Goal: Task Accomplishment & Management: Use online tool/utility

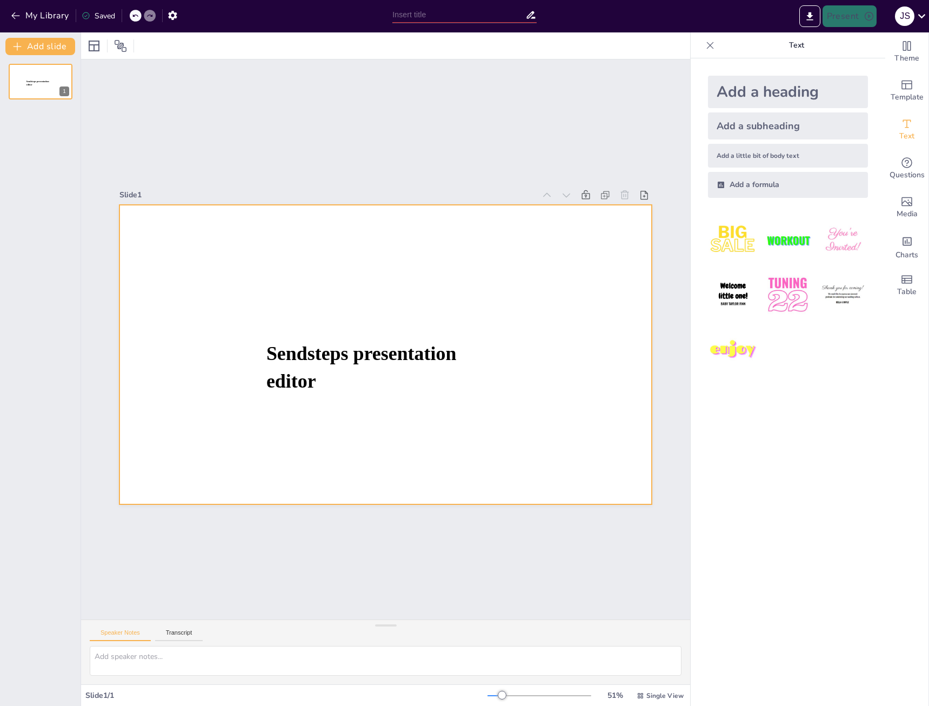
type input "New Sendsteps"
click at [323, 271] on div at bounding box center [385, 354] width 532 height 299
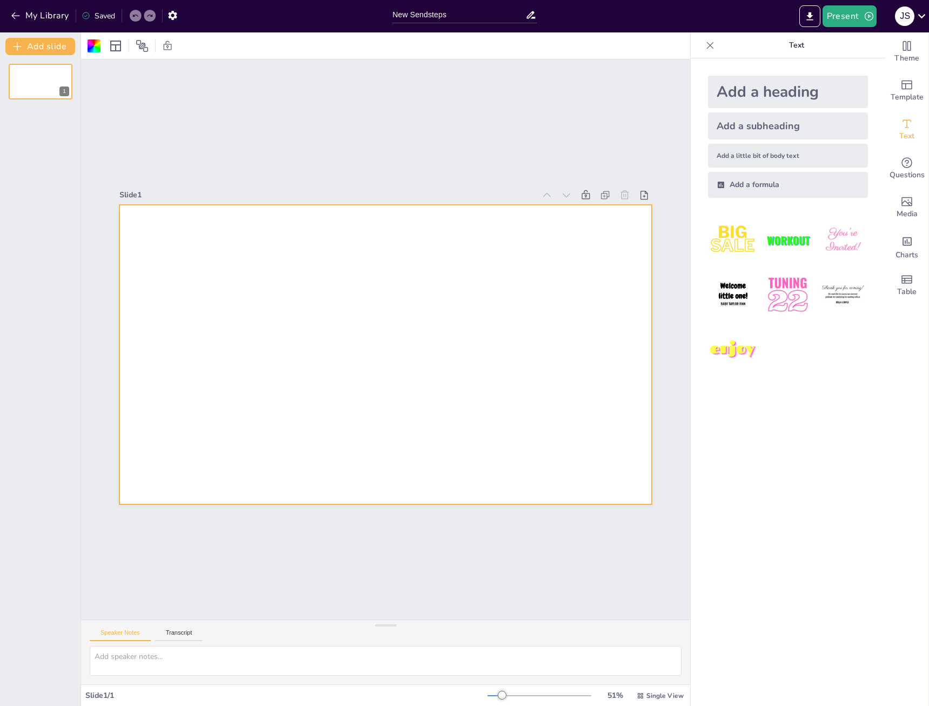
click at [452, 286] on div at bounding box center [385, 354] width 532 height 299
click at [452, 287] on div at bounding box center [385, 354] width 532 height 299
click at [901, 174] on span "Questions" at bounding box center [906, 175] width 35 height 12
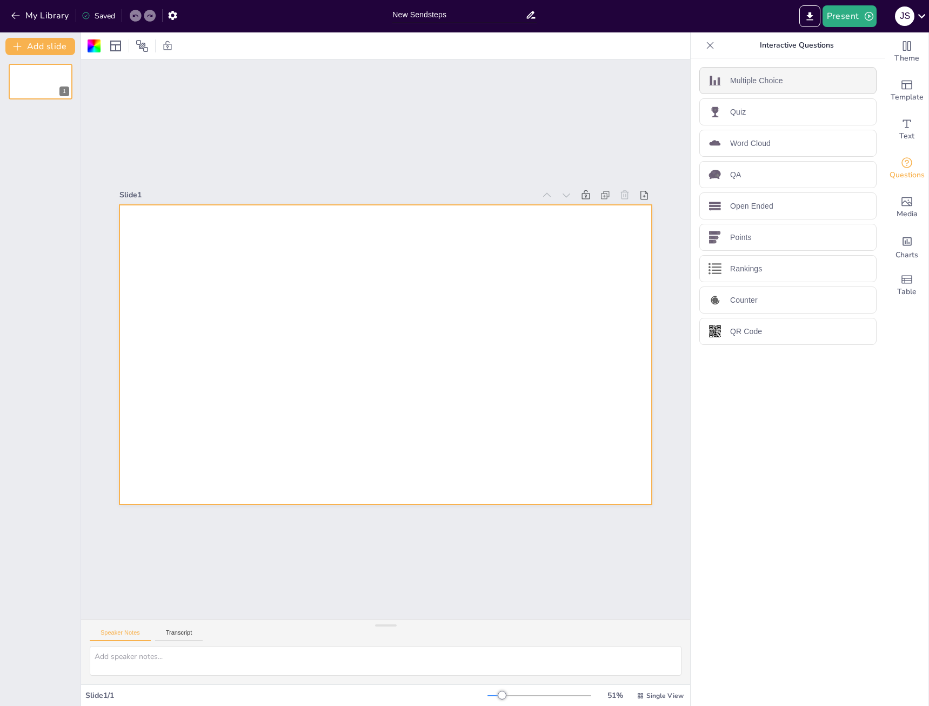
click at [816, 80] on div "Multiple Choice" at bounding box center [787, 80] width 177 height 27
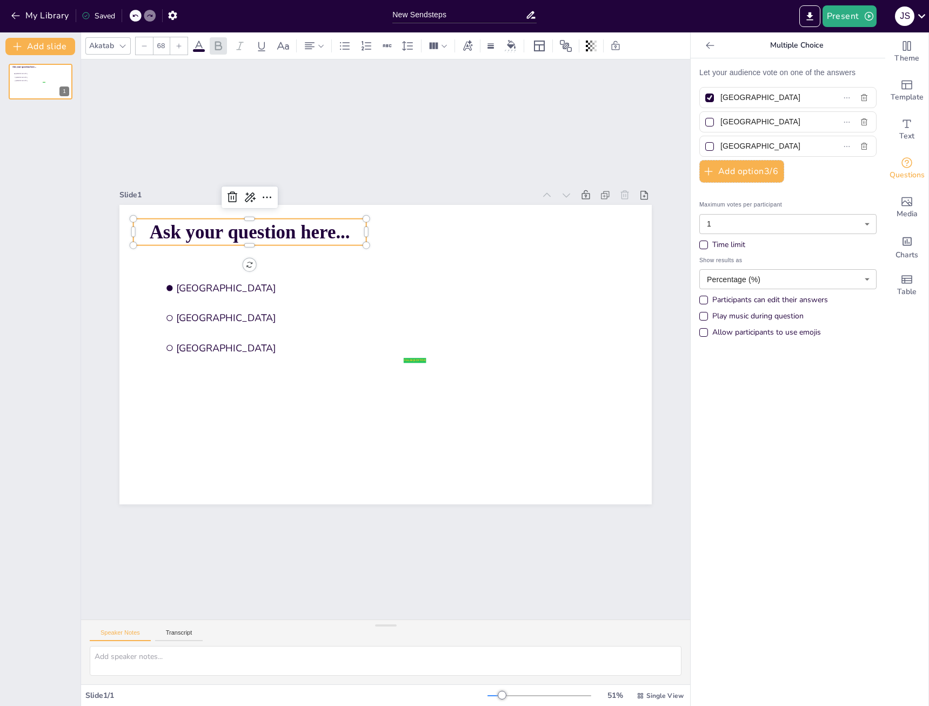
click at [334, 229] on span "Ask your question here..." at bounding box center [250, 231] width 200 height 21
click at [105, 40] on div "Akatab" at bounding box center [101, 45] width 29 height 15
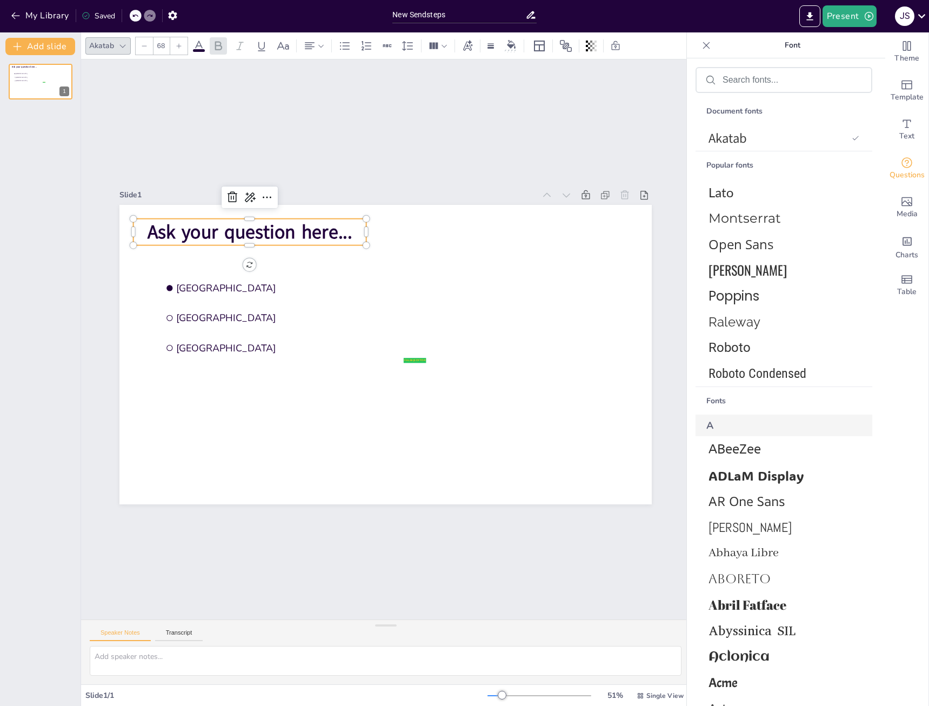
click at [108, 51] on div "Akatab" at bounding box center [101, 45] width 29 height 15
click at [258, 232] on span "Ask your question here..." at bounding box center [250, 232] width 205 height 26
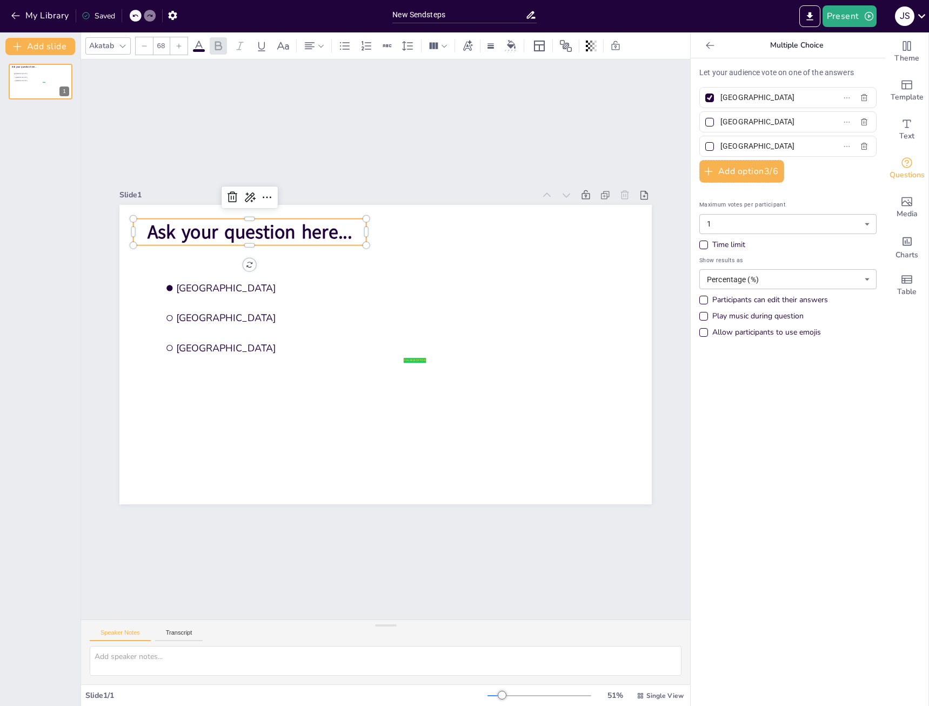
click at [121, 44] on icon at bounding box center [122, 46] width 9 height 9
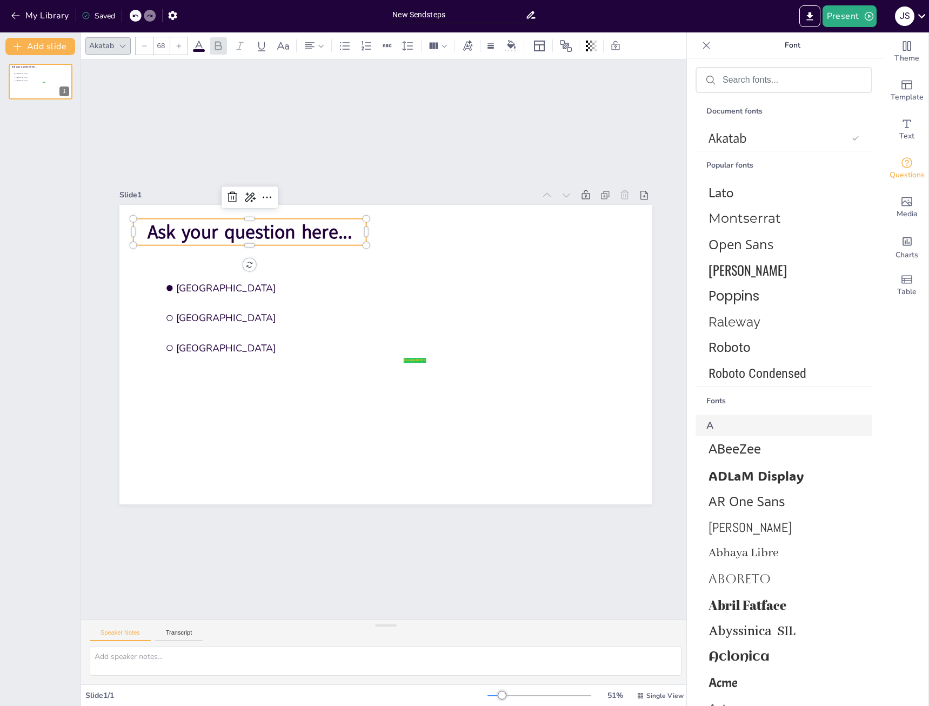
click at [121, 44] on icon at bounding box center [122, 46] width 9 height 9
click at [295, 230] on span "Ask your question here..." at bounding box center [250, 232] width 205 height 26
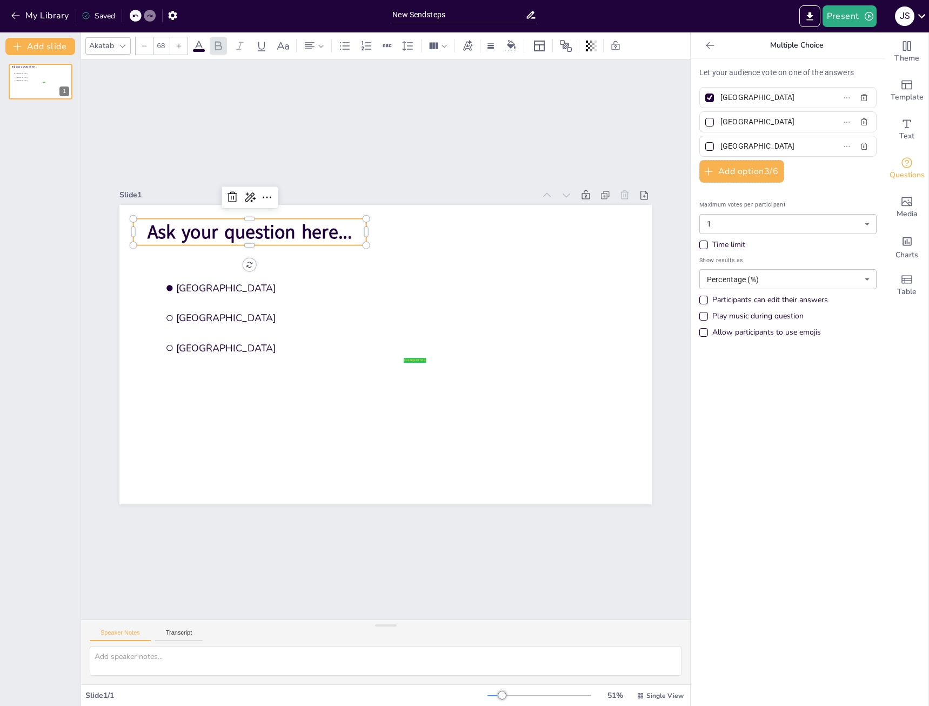
click at [295, 230] on span "Ask your question here..." at bounding box center [250, 232] width 205 height 26
click at [289, 232] on span "Ask your question here..." at bounding box center [250, 232] width 205 height 26
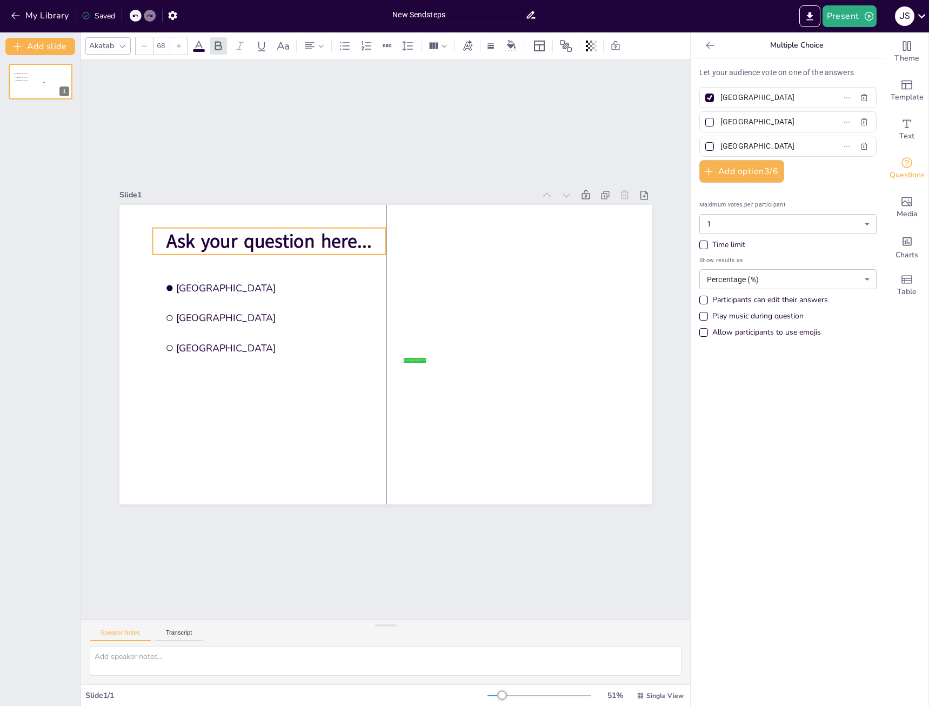
drag, startPoint x: 351, startPoint y: 228, endPoint x: 369, endPoint y: 237, distance: 20.5
click at [369, 237] on p "Ask your question here..." at bounding box center [269, 241] width 233 height 26
click at [367, 239] on p "Ask your question here..." at bounding box center [277, 244] width 233 height 26
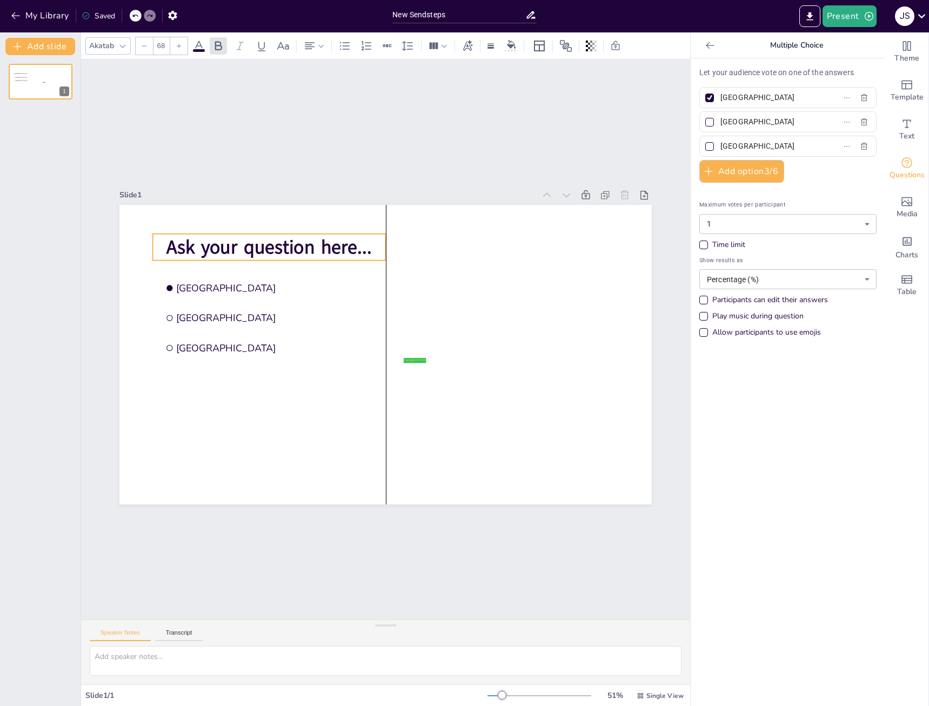
click at [364, 244] on p "Ask your question here..." at bounding box center [269, 247] width 233 height 26
click at [166, 242] on span "Ask your question here..." at bounding box center [268, 247] width 205 height 26
drag, startPoint x: 160, startPoint y: 240, endPoint x: 150, endPoint y: 239, distance: 10.3
click at [166, 239] on span "Ask your question here..." at bounding box center [268, 246] width 205 height 26
click at [177, 246] on span "Ask your question here..." at bounding box center [258, 246] width 205 height 26
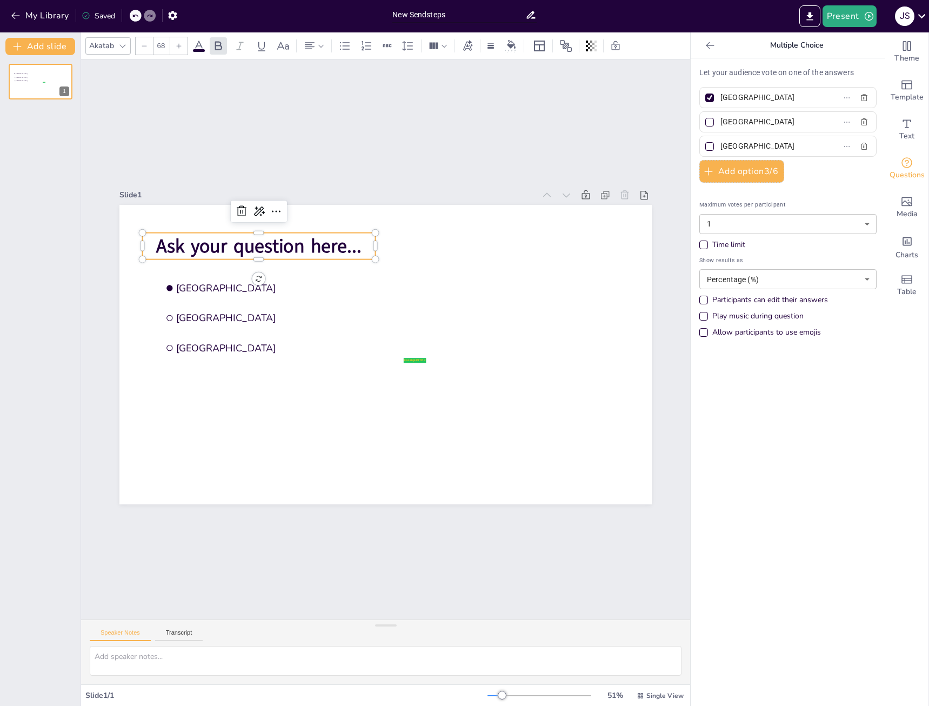
click at [325, 240] on span "Ask your question here..." at bounding box center [258, 246] width 205 height 26
click at [271, 209] on icon at bounding box center [276, 211] width 13 height 13
click at [128, 42] on div at bounding box center [122, 45] width 13 height 13
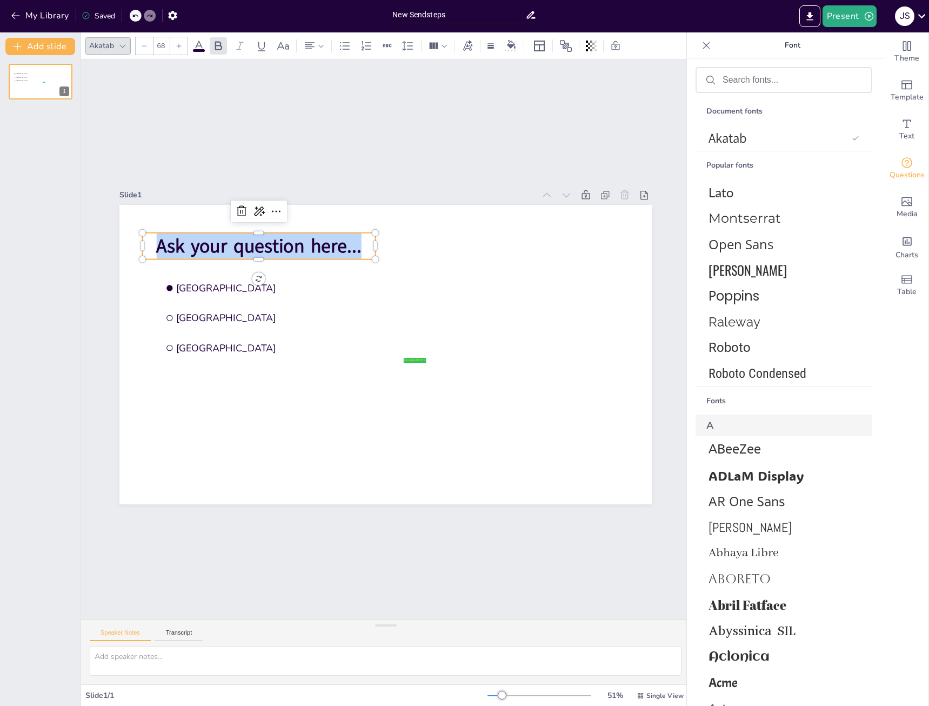
click at [122, 44] on icon at bounding box center [122, 46] width 9 height 9
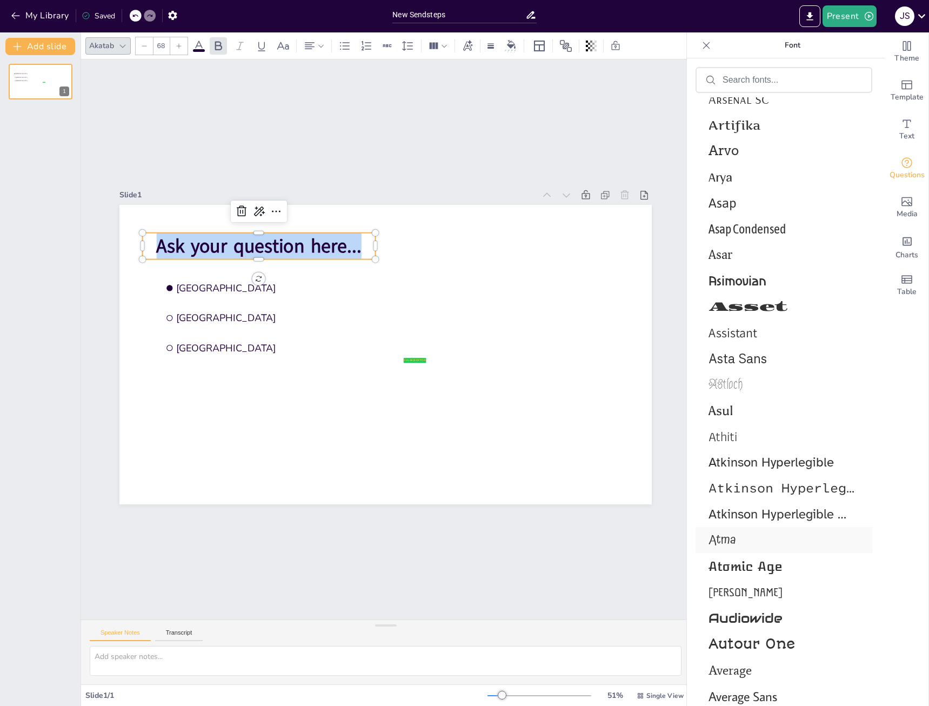
scroll to position [3109, 0]
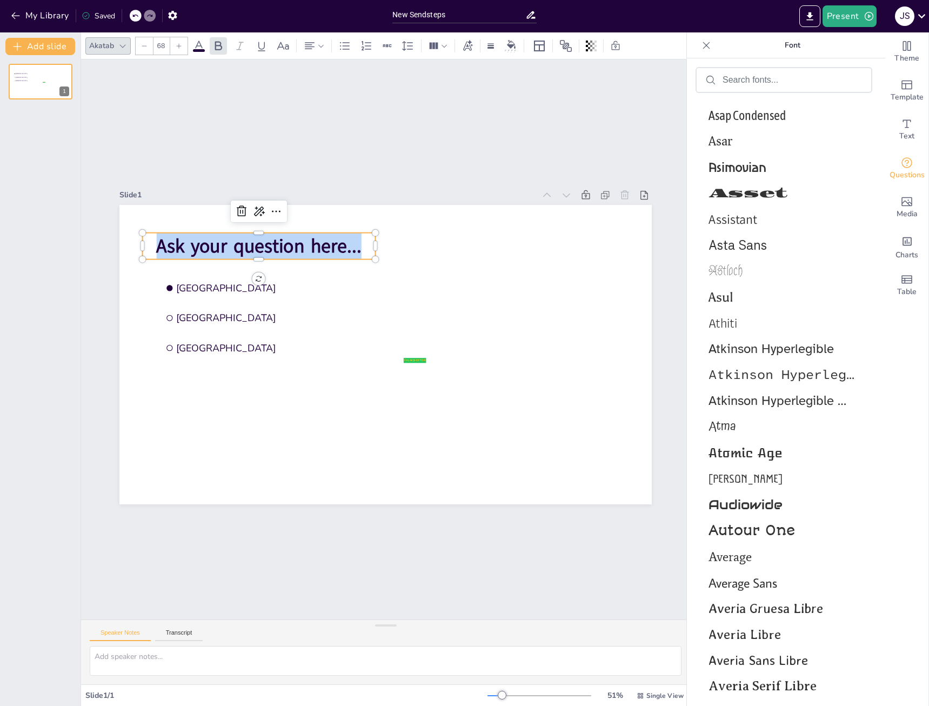
drag, startPoint x: 752, startPoint y: 88, endPoint x: 756, endPoint y: 81, distance: 7.5
click at [753, 83] on div at bounding box center [783, 80] width 175 height 24
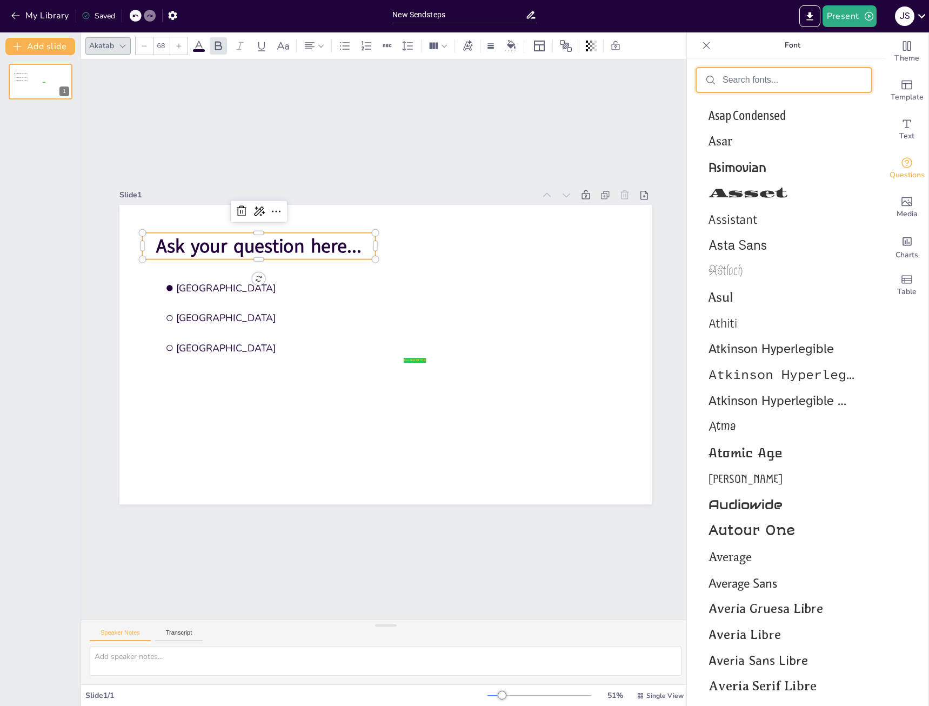
click at [756, 81] on input "text" at bounding box center [792, 80] width 140 height 10
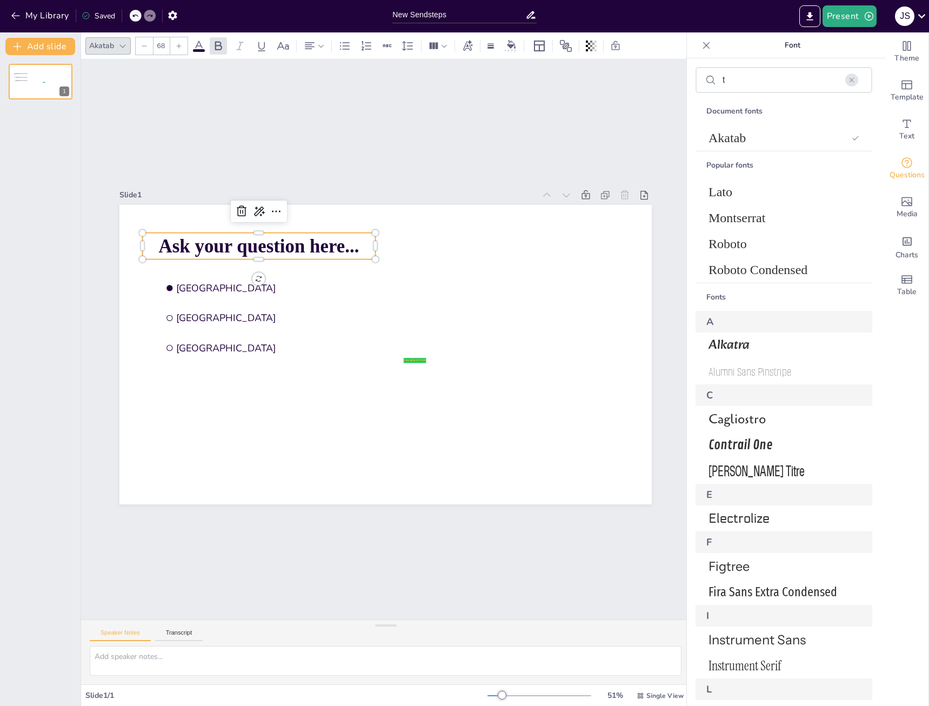
click at [730, 74] on div "t" at bounding box center [783, 80] width 175 height 24
click at [733, 83] on input "t" at bounding box center [792, 80] width 140 height 10
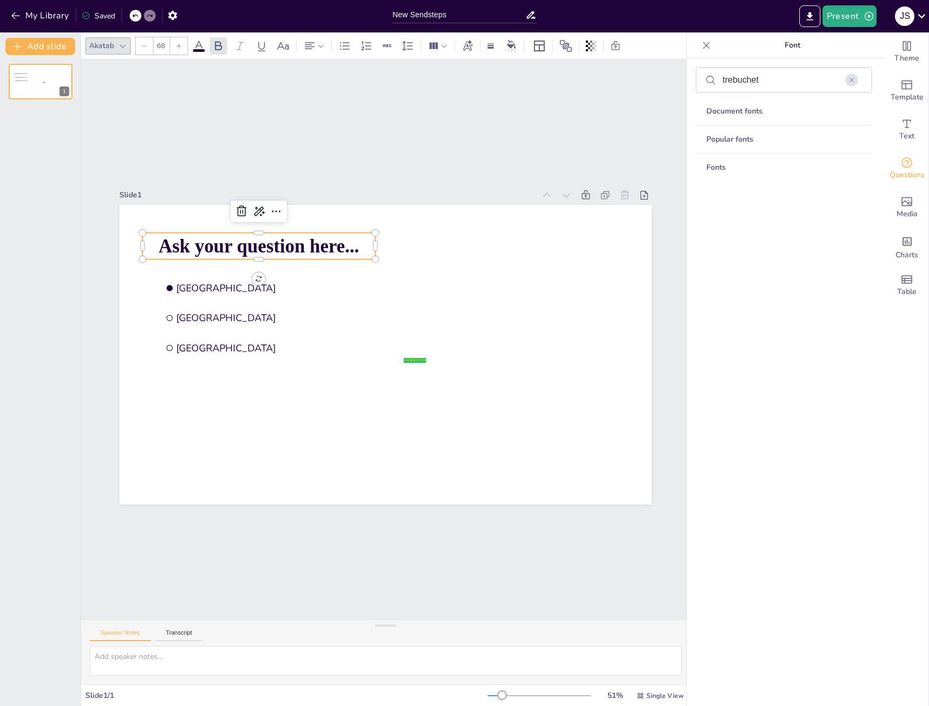
drag, startPoint x: 779, startPoint y: 86, endPoint x: 807, endPoint y: 80, distance: 28.3
click at [781, 86] on div "trebuchet" at bounding box center [783, 80] width 175 height 24
click at [762, 135] on div "Popular fonts" at bounding box center [783, 139] width 177 height 28
drag, startPoint x: 747, startPoint y: 141, endPoint x: 775, endPoint y: 125, distance: 31.7
click at [747, 140] on div "Popular fonts" at bounding box center [783, 139] width 177 height 28
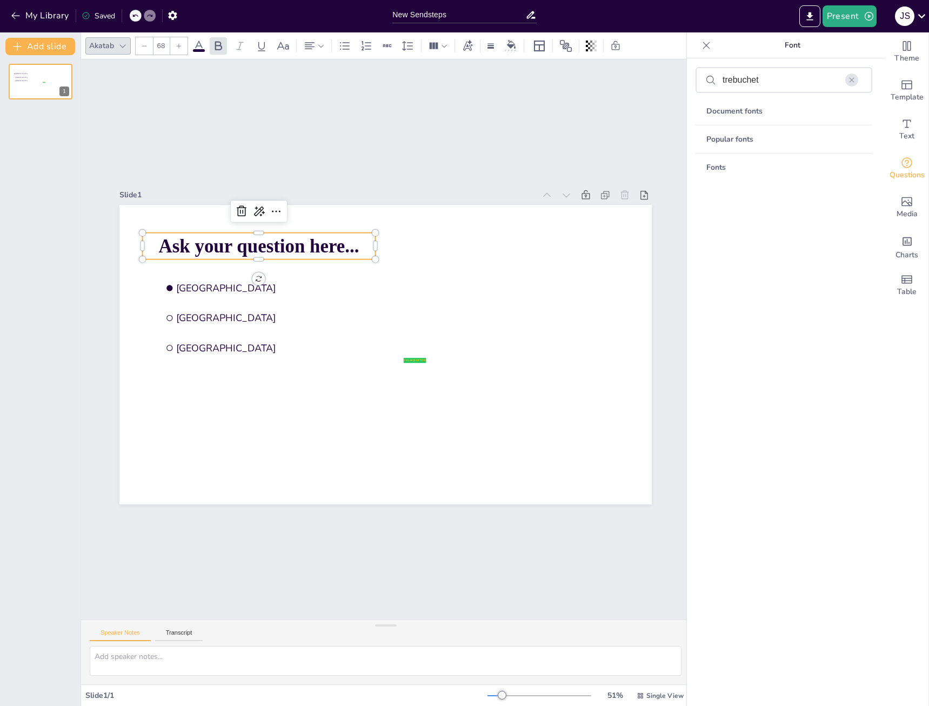
drag, startPoint x: 782, startPoint y: 78, endPoint x: 625, endPoint y: 90, distance: 158.2
click at [625, 89] on body "My Library Saved New Sendsteps Present J S Document fonts Akatab Popular fonts …" at bounding box center [464, 353] width 929 height 706
drag, startPoint x: 748, startPoint y: 77, endPoint x: 768, endPoint y: 81, distance: 20.5
click at [748, 77] on input "trebuchet" at bounding box center [792, 80] width 140 height 10
type input "t"
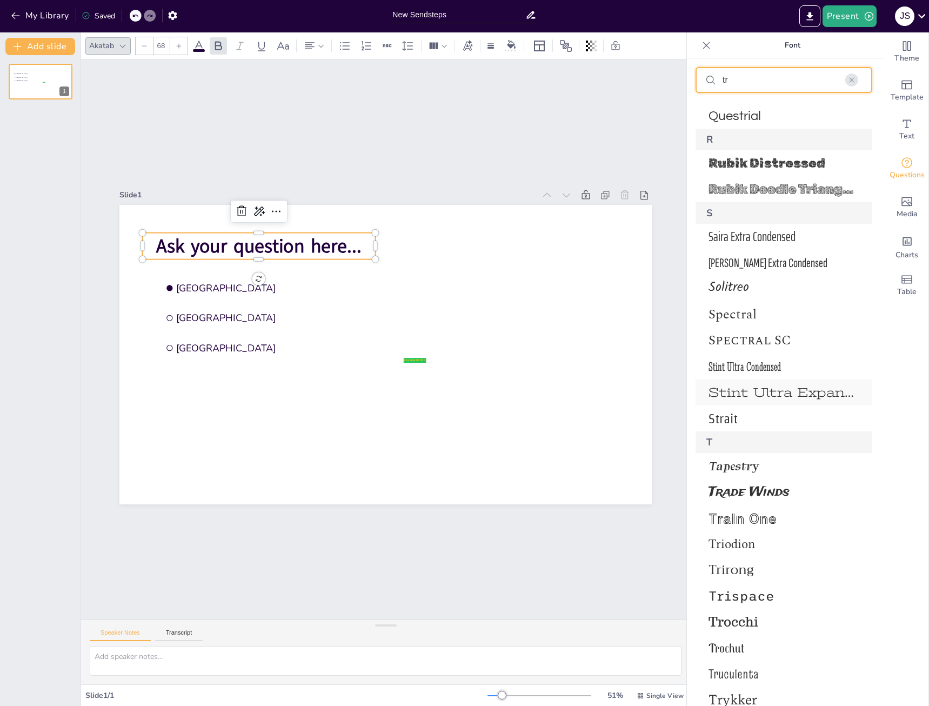
scroll to position [1030, 0]
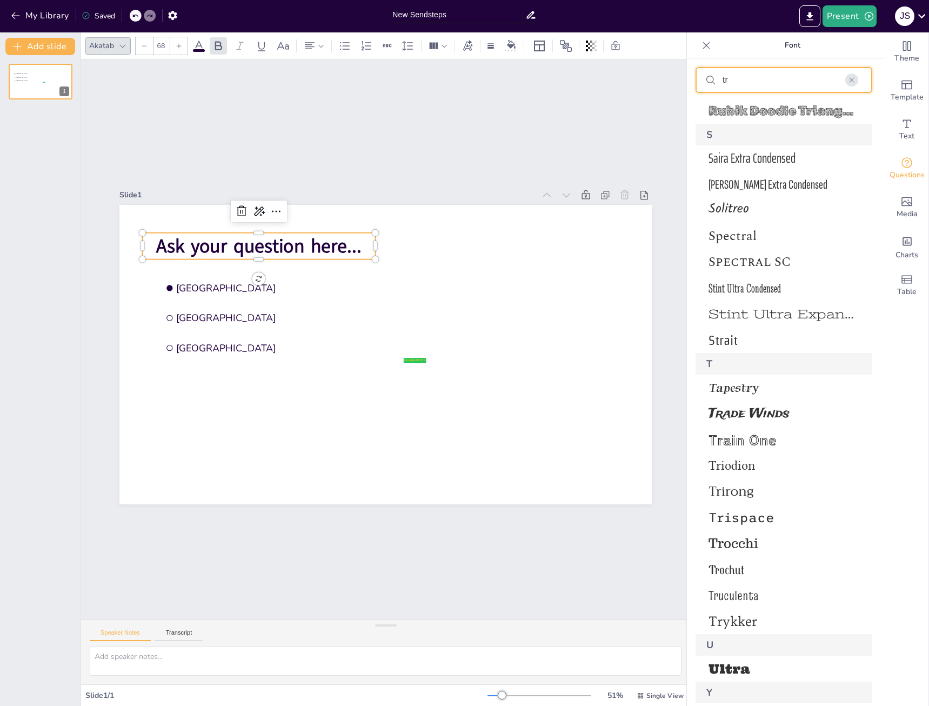
type input "tr"
click at [293, 244] on span "Ask your question here..." at bounding box center [258, 246] width 205 height 26
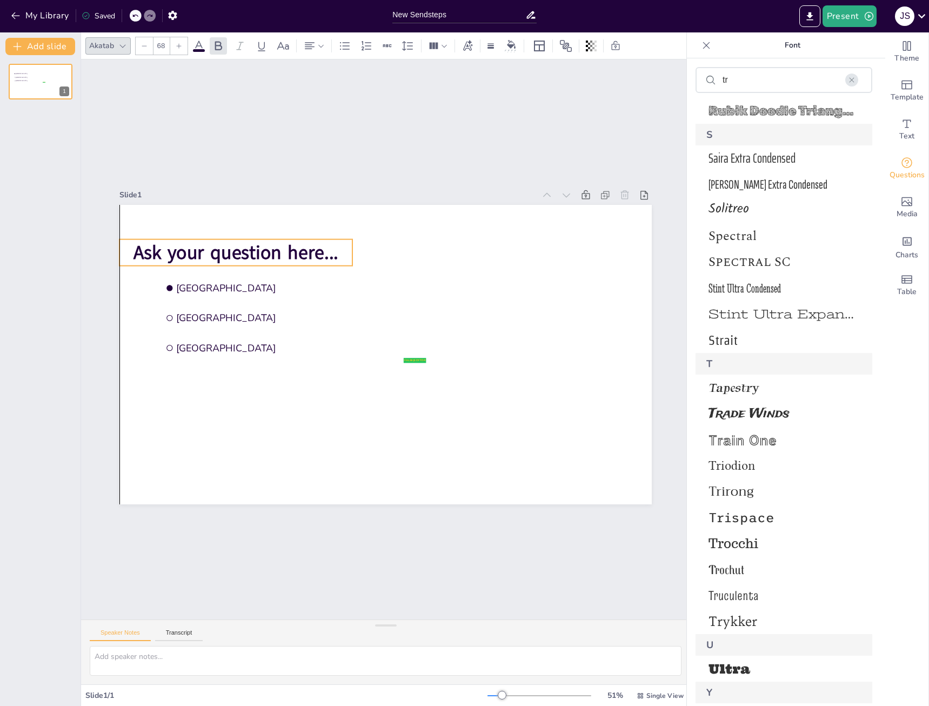
drag, startPoint x: 351, startPoint y: 239, endPoint x: 348, endPoint y: 246, distance: 7.2
click at [338, 246] on span "Ask your question here..." at bounding box center [235, 252] width 205 height 26
click at [171, 248] on span "Ask your question here..." at bounding box center [255, 252] width 205 height 26
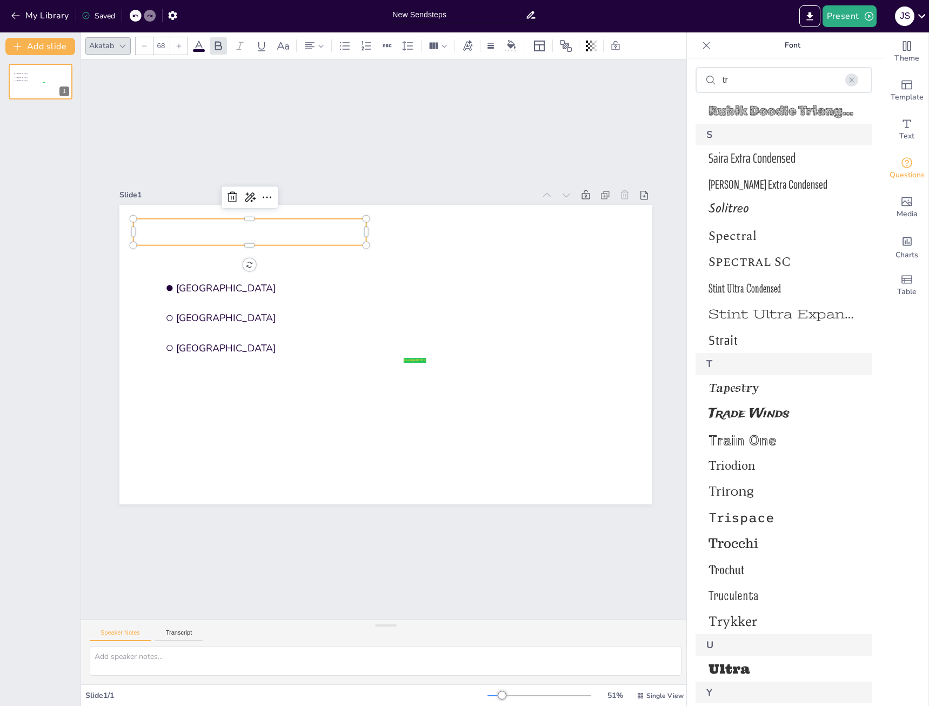
click at [170, 229] on p at bounding box center [249, 232] width 233 height 26
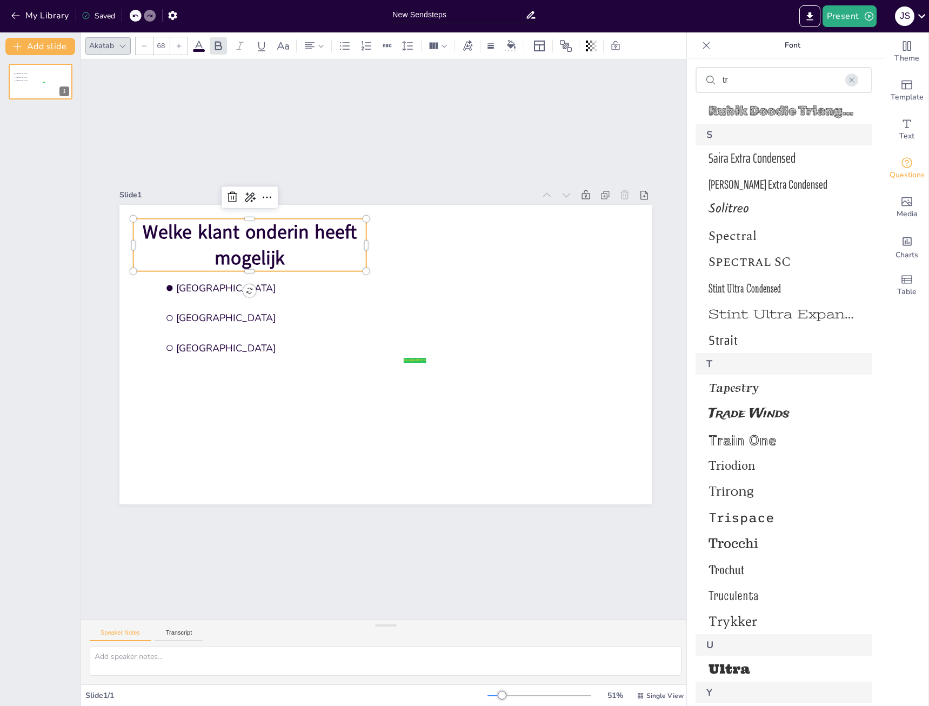
click at [292, 251] on p "Welke klant onderin heeft mogelijk" at bounding box center [249, 245] width 233 height 53
drag, startPoint x: 307, startPoint y: 247, endPoint x: 316, endPoint y: 247, distance: 9.2
click at [309, 247] on span "Welke klant onderin heeft mogelijk onderhanden porjecten in zich?" at bounding box center [250, 258] width 214 height 78
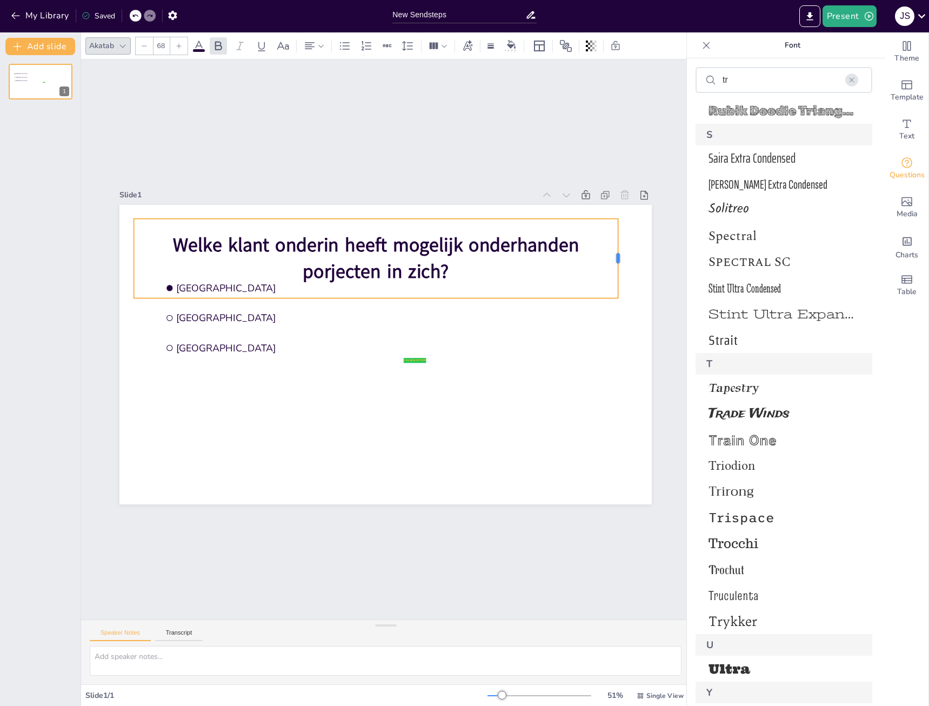
drag, startPoint x: 358, startPoint y: 254, endPoint x: 610, endPoint y: 264, distance: 251.4
click at [618, 264] on div at bounding box center [622, 258] width 9 height 79
click at [326, 271] on span "Welke klant onderin heeft mogelijk onderhanden porjecten in zich?" at bounding box center [376, 258] width 406 height 52
drag, startPoint x: 340, startPoint y: 266, endPoint x: 326, endPoint y: 266, distance: 14.1
click at [325, 267] on span "Welke klant onderin heeft mogelijk onderhanden porjecten in zich?" at bounding box center [376, 258] width 406 height 52
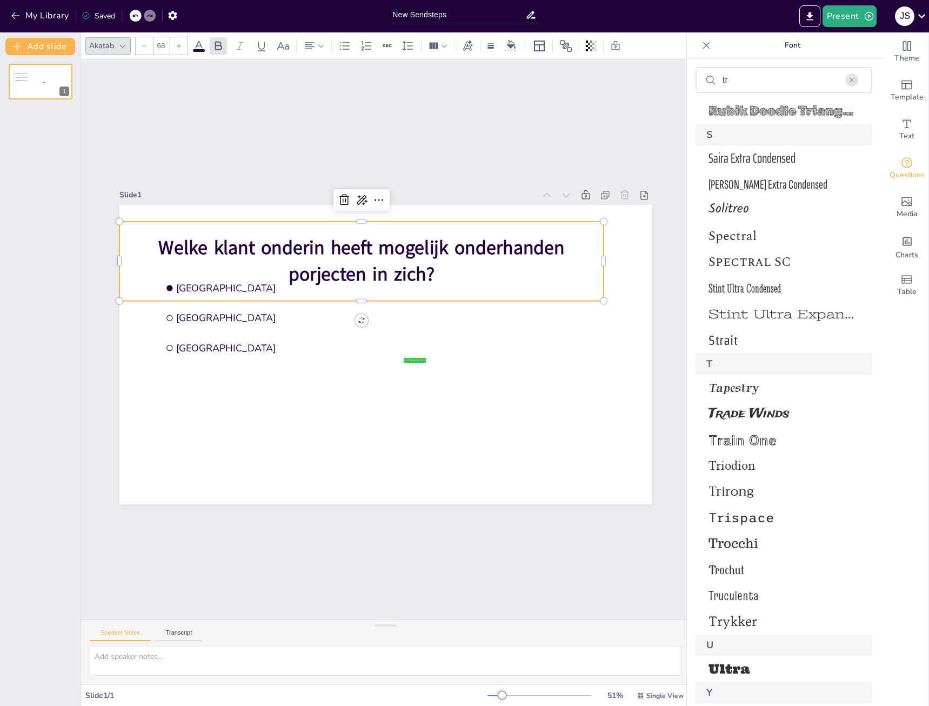
click at [353, 269] on span "Welke klant onderin heeft mogelijk onderhanden porjecten in zich?" at bounding box center [361, 261] width 406 height 52
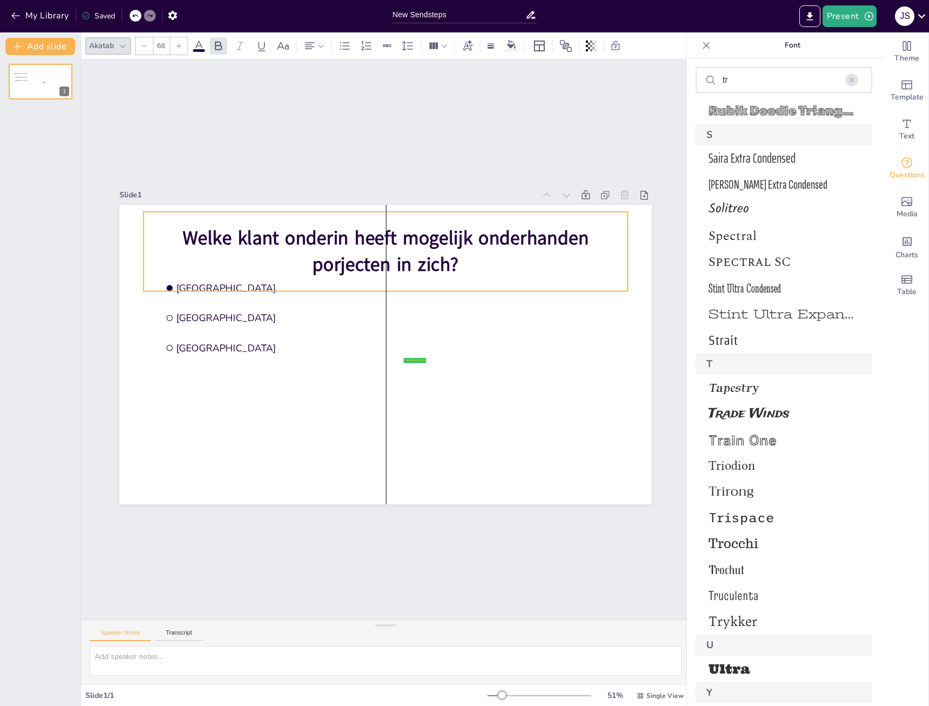
drag, startPoint x: 357, startPoint y: 269, endPoint x: 383, endPoint y: 259, distance: 27.7
click at [383, 259] on span "Welke klant onderin heeft mogelijk onderhanden porjecten in zich?" at bounding box center [386, 251] width 406 height 52
drag, startPoint x: 360, startPoint y: 263, endPoint x: 377, endPoint y: 262, distance: 16.8
click at [362, 263] on span "Welke klant onderin heeft mogelijk onderhanden porjecten in zich?" at bounding box center [386, 251] width 406 height 52
click at [374, 260] on span "Welke klant onderin heeft mogelijk onderhanden porjecten in zich?" at bounding box center [381, 250] width 406 height 52
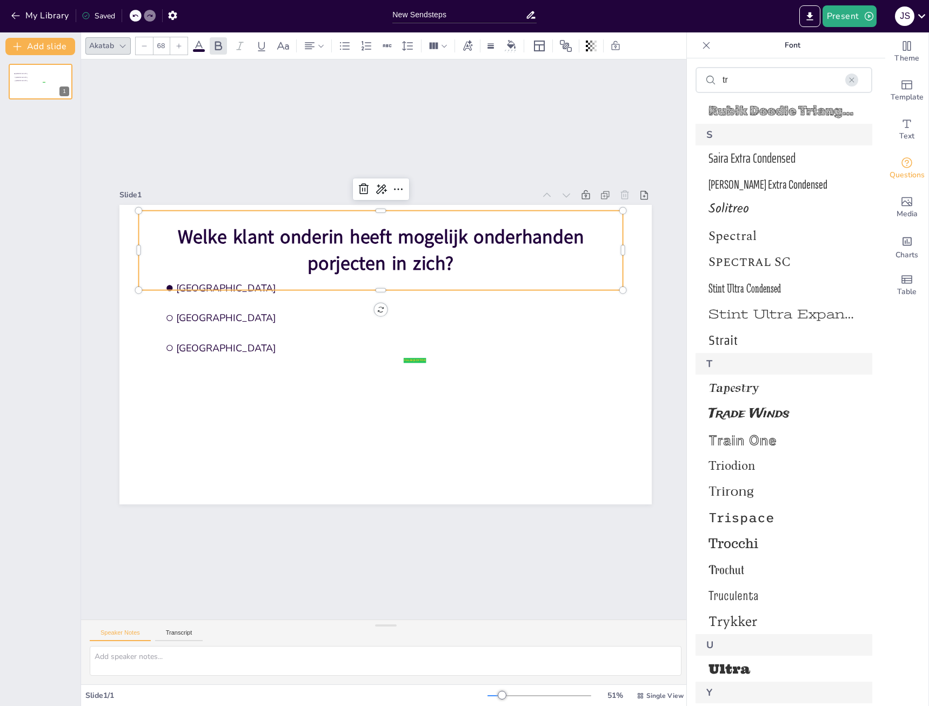
click at [310, 259] on span "Welke klant onderin heeft mogelijk onderhanden porjecten in zich?" at bounding box center [381, 250] width 406 height 52
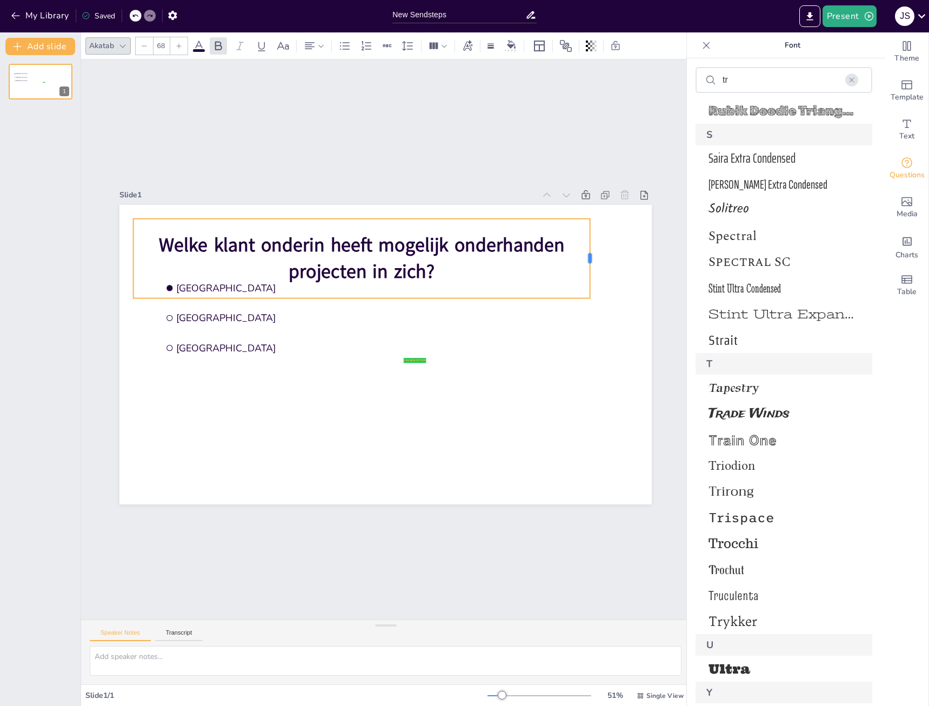
drag, startPoint x: 359, startPoint y: 256, endPoint x: 598, endPoint y: 251, distance: 238.3
click at [598, 251] on div at bounding box center [594, 258] width 9 height 79
click at [191, 279] on p "Welke klant onderin heeft mogelijk onderhanden projecten in zich?" at bounding box center [368, 258] width 471 height 53
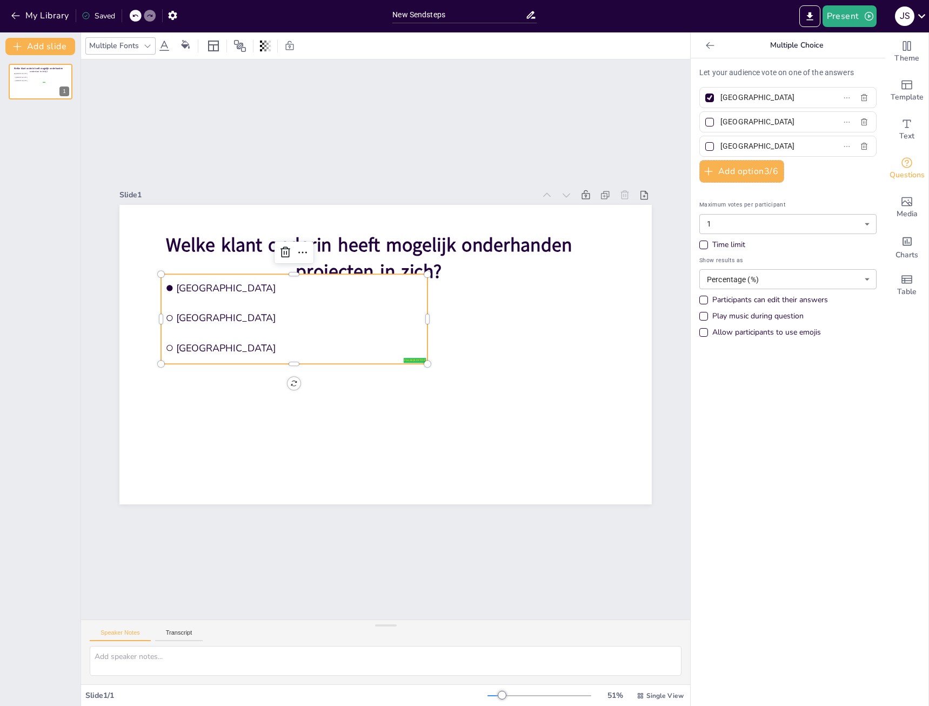
click at [195, 321] on li "[GEOGRAPHIC_DATA]" at bounding box center [294, 318] width 266 height 28
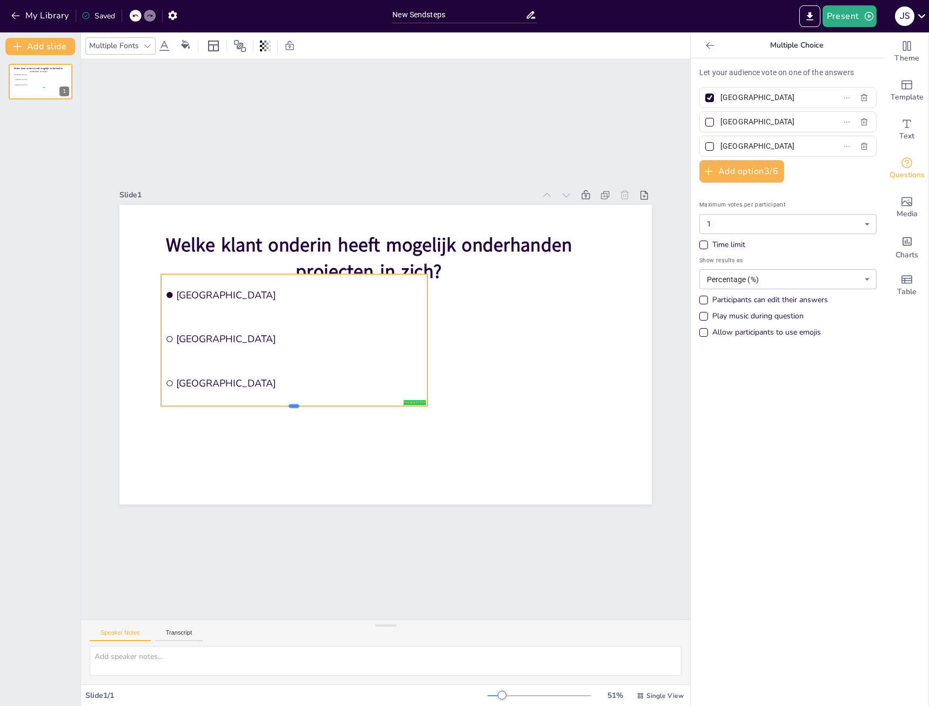
drag, startPoint x: 307, startPoint y: 360, endPoint x: 306, endPoint y: 402, distance: 42.2
click at [306, 406] on div at bounding box center [294, 410] width 266 height 9
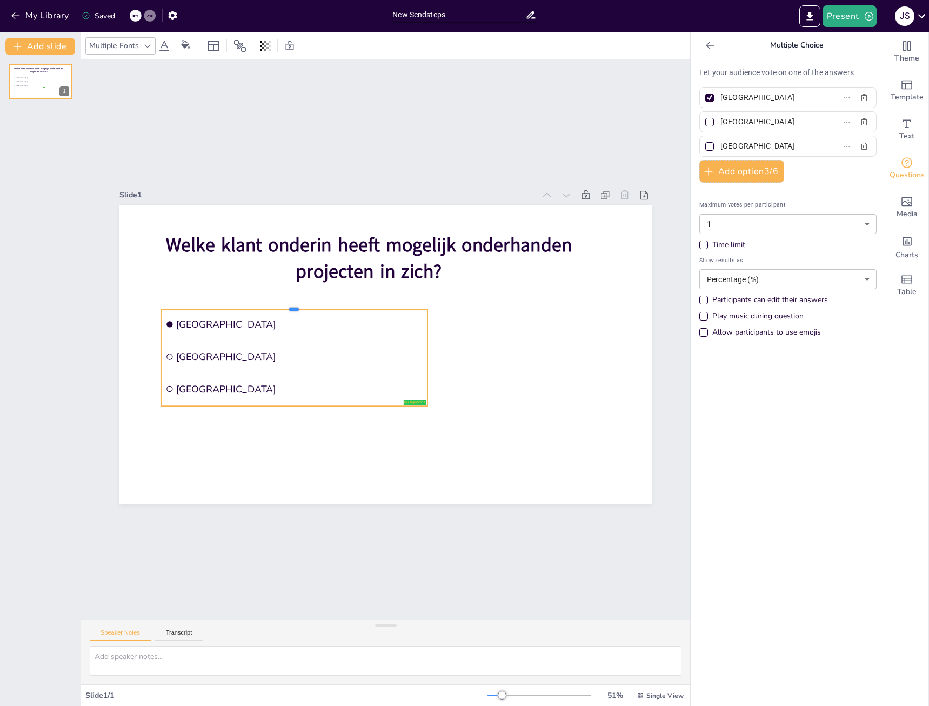
drag, startPoint x: 250, startPoint y: 270, endPoint x: 256, endPoint y: 307, distance: 38.3
click at [251, 303] on div at bounding box center [294, 304] width 266 height 9
click at [324, 367] on ul "[GEOGRAPHIC_DATA] [GEOGRAPHIC_DATA] [GEOGRAPHIC_DATA]" at bounding box center [294, 356] width 266 height 98
click at [221, 321] on span "[GEOGRAPHIC_DATA]" at bounding box center [299, 321] width 247 height 13
click at [196, 315] on span "[GEOGRAPHIC_DATA]" at bounding box center [299, 321] width 247 height 13
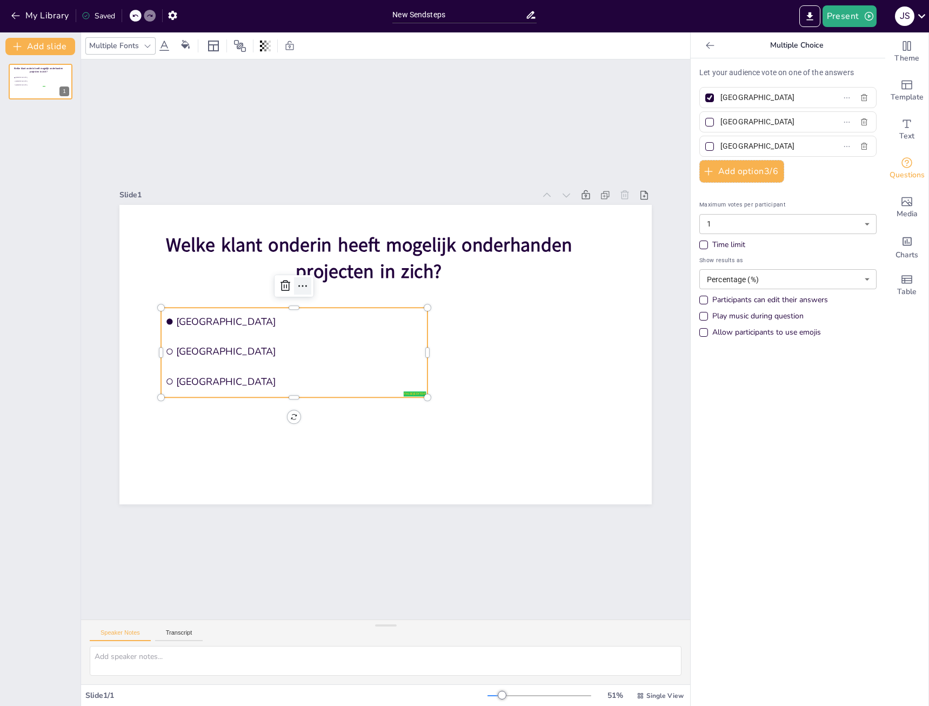
click at [299, 282] on icon at bounding box center [302, 285] width 13 height 13
click at [242, 315] on span "[GEOGRAPHIC_DATA]" at bounding box center [299, 321] width 247 height 13
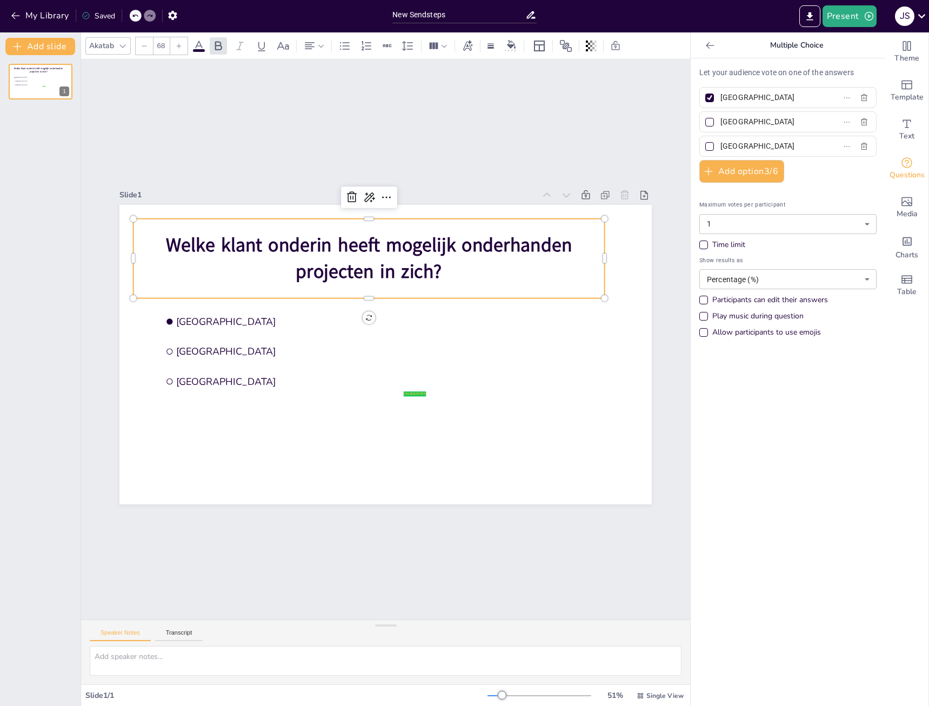
click at [451, 272] on p "Welke klant onderin heeft mogelijk onderhanden projecten in zich?" at bounding box center [368, 258] width 471 height 53
click at [457, 265] on p "Welke klant onderin heeft mogelijk onderhanden projecten in zich?" at bounding box center [368, 258] width 471 height 53
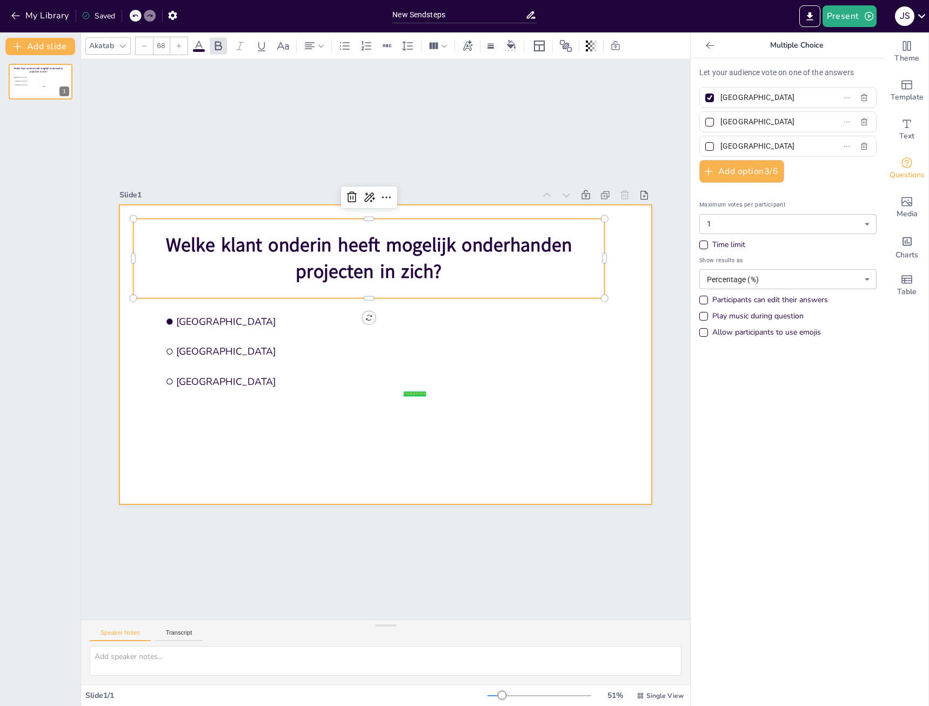
click at [444, 371] on div at bounding box center [385, 354] width 532 height 299
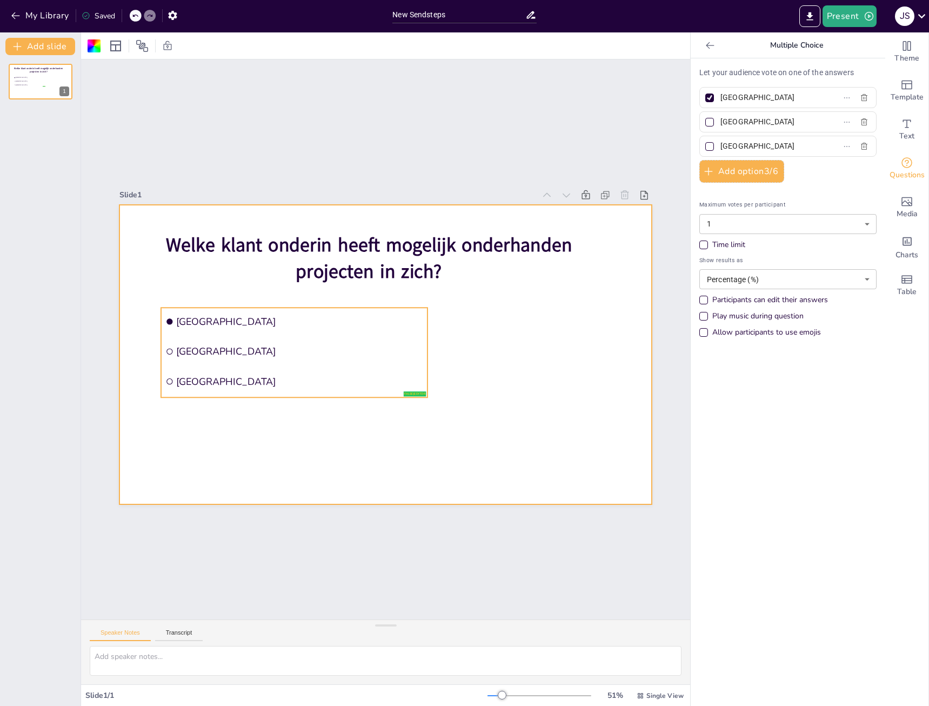
click at [232, 348] on span "[GEOGRAPHIC_DATA]" at bounding box center [299, 351] width 247 height 13
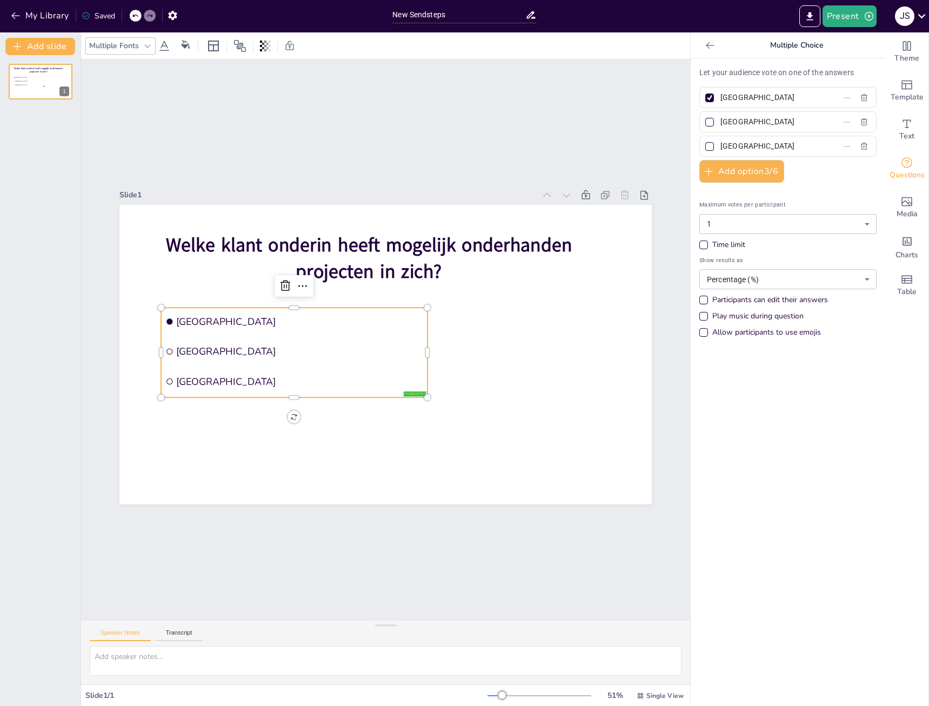
click at [700, 246] on div "Time limit" at bounding box center [787, 244] width 177 height 11
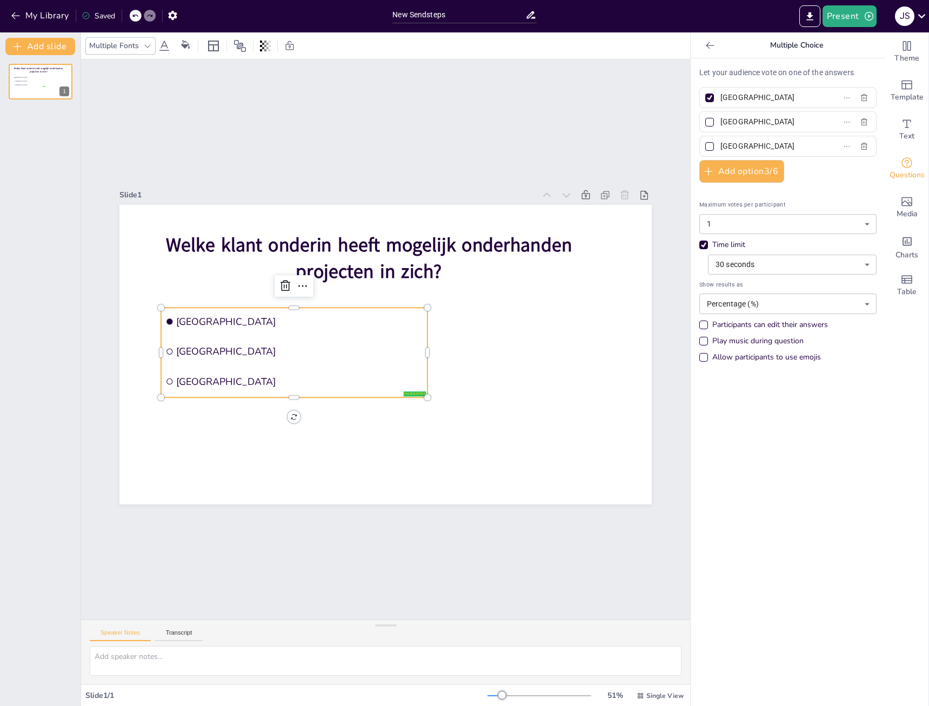
click at [742, 119] on input "[GEOGRAPHIC_DATA]" at bounding box center [770, 122] width 101 height 16
click at [735, 172] on button "Add option 3 / 6" at bounding box center [741, 171] width 85 height 23
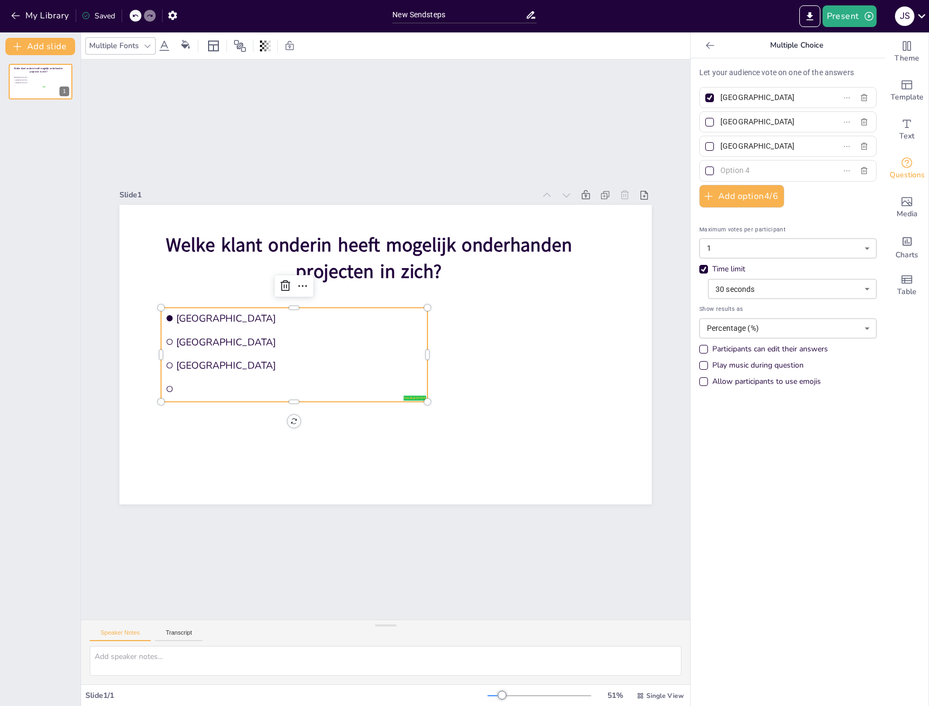
click at [724, 98] on input "[GEOGRAPHIC_DATA]" at bounding box center [770, 98] width 101 height 16
drag, startPoint x: 724, startPoint y: 98, endPoint x: 702, endPoint y: 97, distance: 21.6
click at [705, 93] on div at bounding box center [709, 97] width 9 height 9
click at [720, 93] on input "[GEOGRAPHIC_DATA]" at bounding box center [770, 98] width 101 height 16
checkbox input "false"
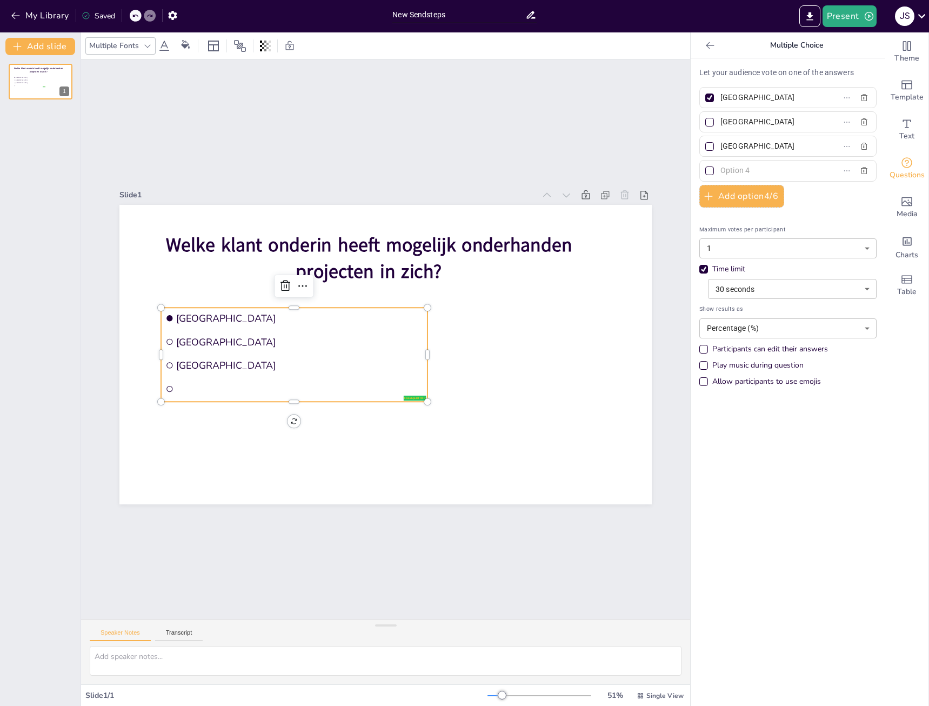
checkbox input "false"
click at [781, 73] on p "Let your audience vote on one of the answers" at bounding box center [787, 72] width 177 height 11
click at [781, 71] on p "Let your audience vote on one of the answers" at bounding box center [787, 72] width 177 height 11
click at [181, 335] on span "[GEOGRAPHIC_DATA]" at bounding box center [299, 341] width 247 height 13
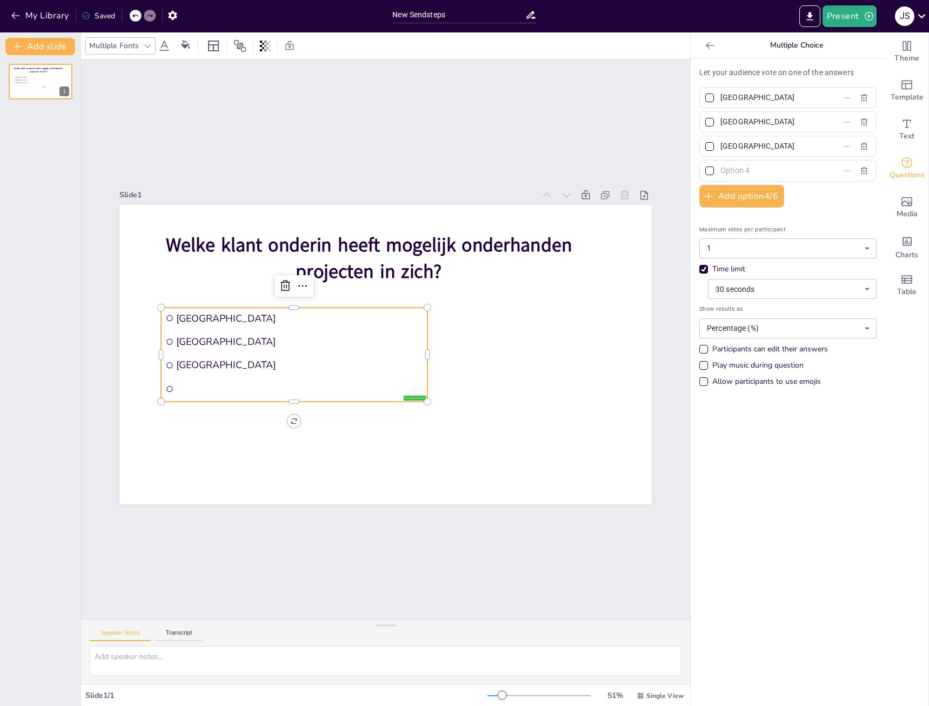
click at [176, 335] on span "[GEOGRAPHIC_DATA]" at bounding box center [299, 341] width 247 height 13
click at [196, 318] on span "[GEOGRAPHIC_DATA]" at bounding box center [299, 318] width 247 height 13
click at [197, 312] on span "[GEOGRAPHIC_DATA]" at bounding box center [299, 318] width 247 height 13
drag, startPoint x: 718, startPoint y: 98, endPoint x: 779, endPoint y: 93, distance: 61.3
click at [720, 96] on input "[GEOGRAPHIC_DATA]" at bounding box center [770, 98] width 101 height 16
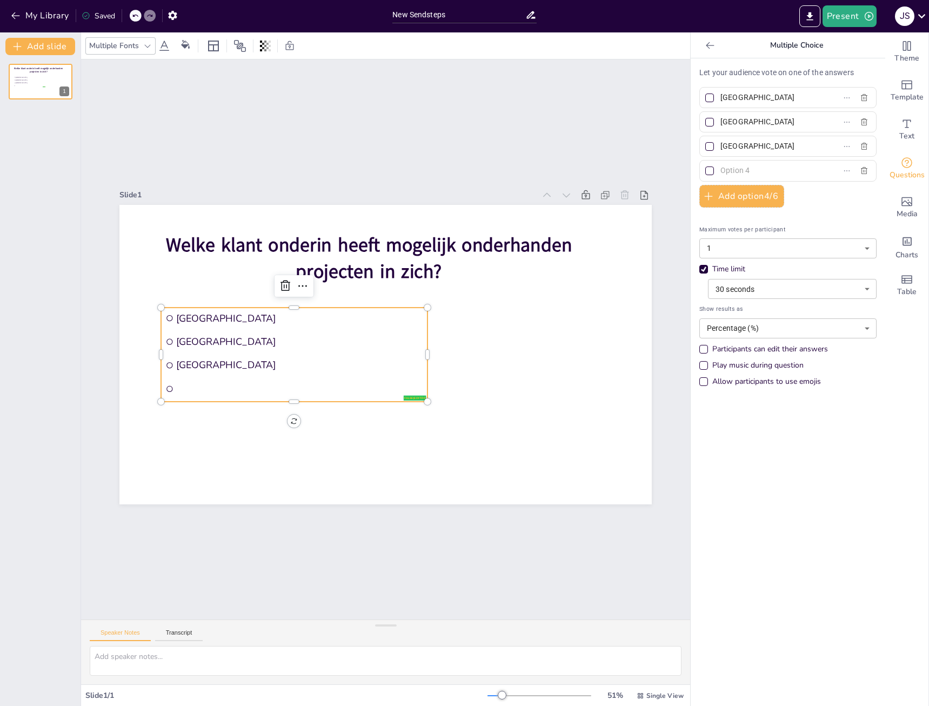
drag, startPoint x: 778, startPoint y: 79, endPoint x: 776, endPoint y: 69, distance: 9.9
click at [778, 78] on div "Let your audience vote on one of the answers Amsterdam [GEOGRAPHIC_DATA] [GEOGR…" at bounding box center [787, 229] width 177 height 325
click at [705, 43] on icon at bounding box center [710, 45] width 11 height 11
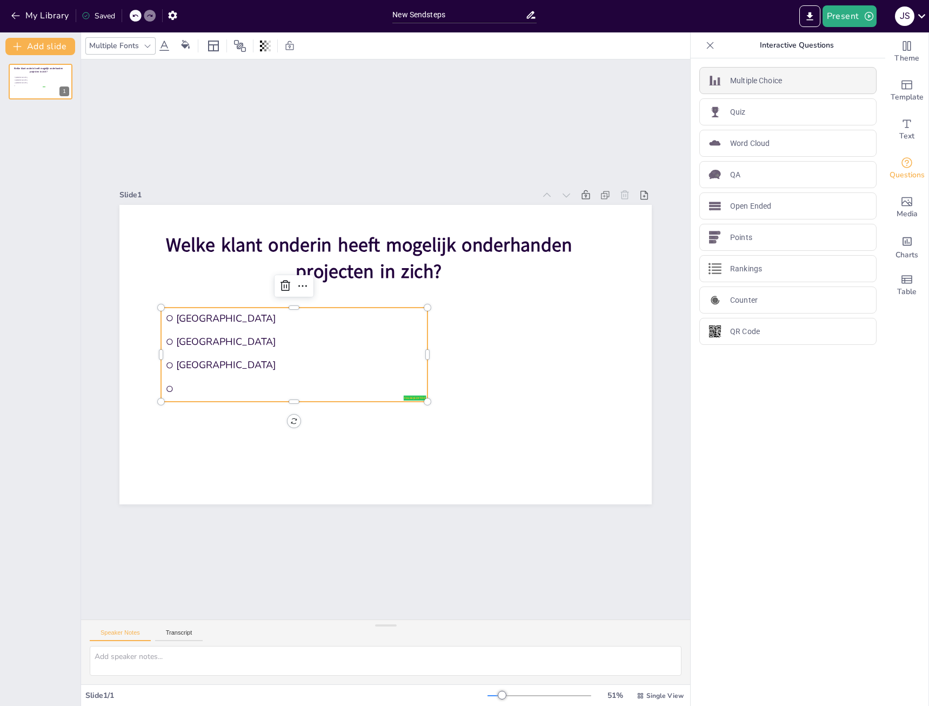
click at [782, 73] on div "Multiple Choice" at bounding box center [787, 80] width 177 height 27
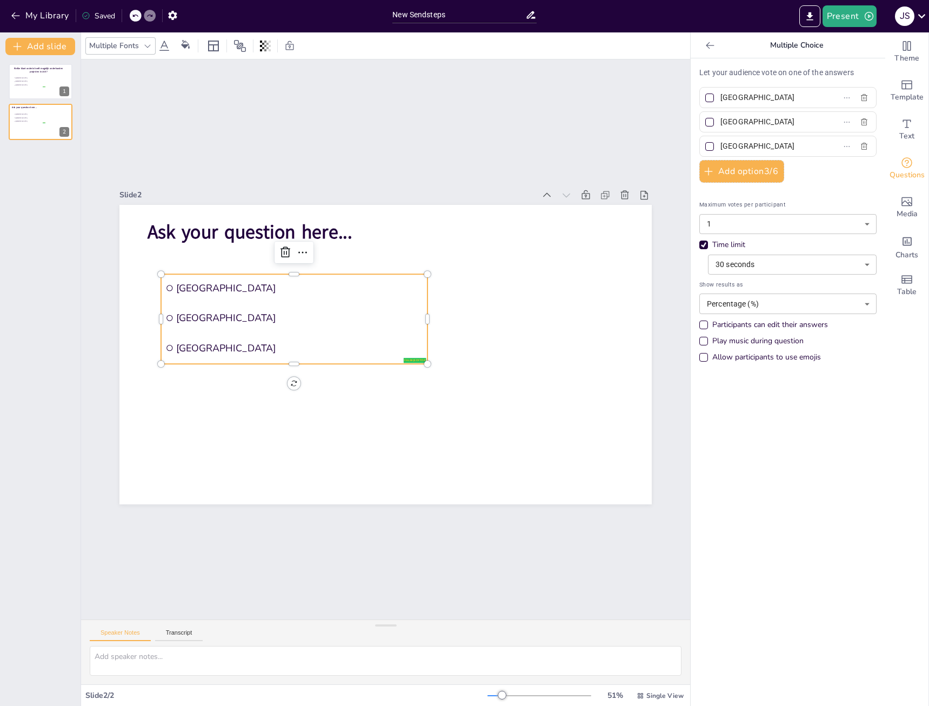
click at [699, 89] on div "[GEOGRAPHIC_DATA]" at bounding box center [787, 97] width 177 height 21
click at [703, 73] on p "Let your audience vote on one of the answers" at bounding box center [787, 72] width 177 height 11
click at [828, 475] on div "Let your audience vote on one of the answers Amsterdam [GEOGRAPHIC_DATA] [GEOGR…" at bounding box center [788, 381] width 195 height 647
click at [57, 87] on div at bounding box center [40, 81] width 65 height 37
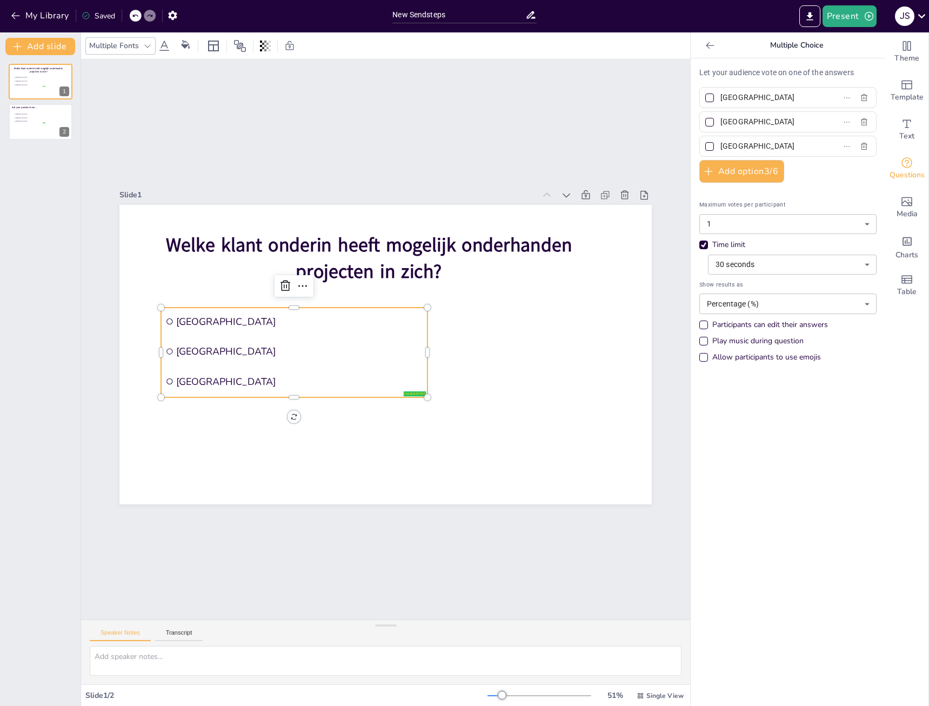
click at [172, 330] on li "[GEOGRAPHIC_DATA]" at bounding box center [294, 321] width 266 height 28
click at [182, 317] on span "[GEOGRAPHIC_DATA]" at bounding box center [299, 321] width 247 height 13
click at [302, 285] on div at bounding box center [302, 285] width 17 height 17
click at [209, 337] on li "[GEOGRAPHIC_DATA]" at bounding box center [294, 351] width 266 height 28
click at [761, 105] on input "[GEOGRAPHIC_DATA]" at bounding box center [770, 98] width 101 height 16
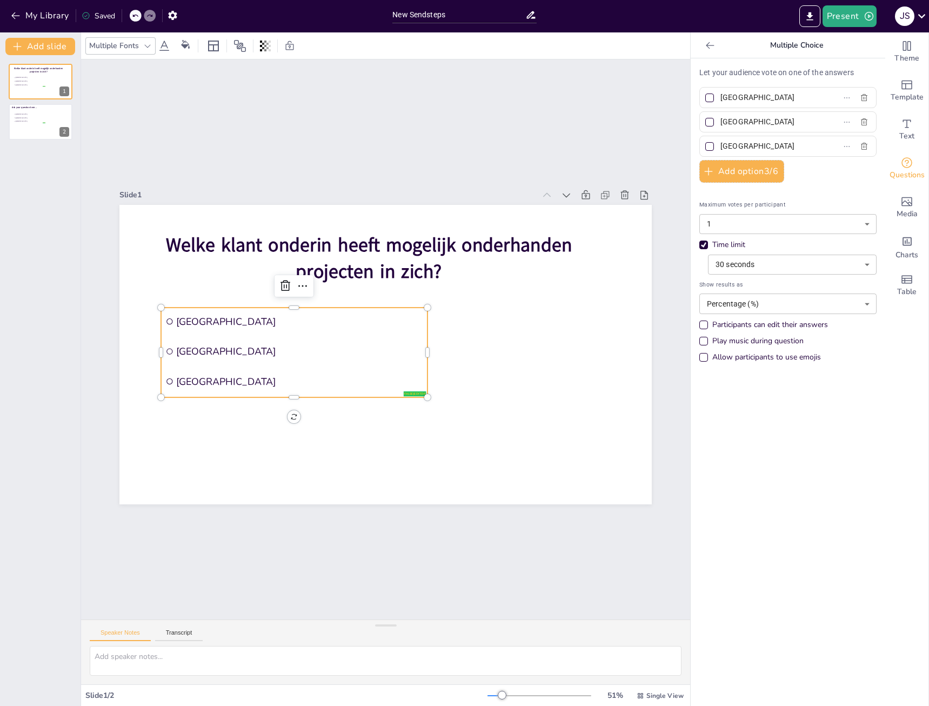
click at [816, 77] on p "Let your audience vote on one of the answers" at bounding box center [787, 72] width 177 height 11
click at [818, 75] on p "Let your audience vote on one of the answers" at bounding box center [787, 72] width 177 height 11
click at [819, 74] on p "Let your audience vote on one of the answers" at bounding box center [787, 72] width 177 height 11
click at [895, 53] on span "Theme" at bounding box center [906, 58] width 25 height 12
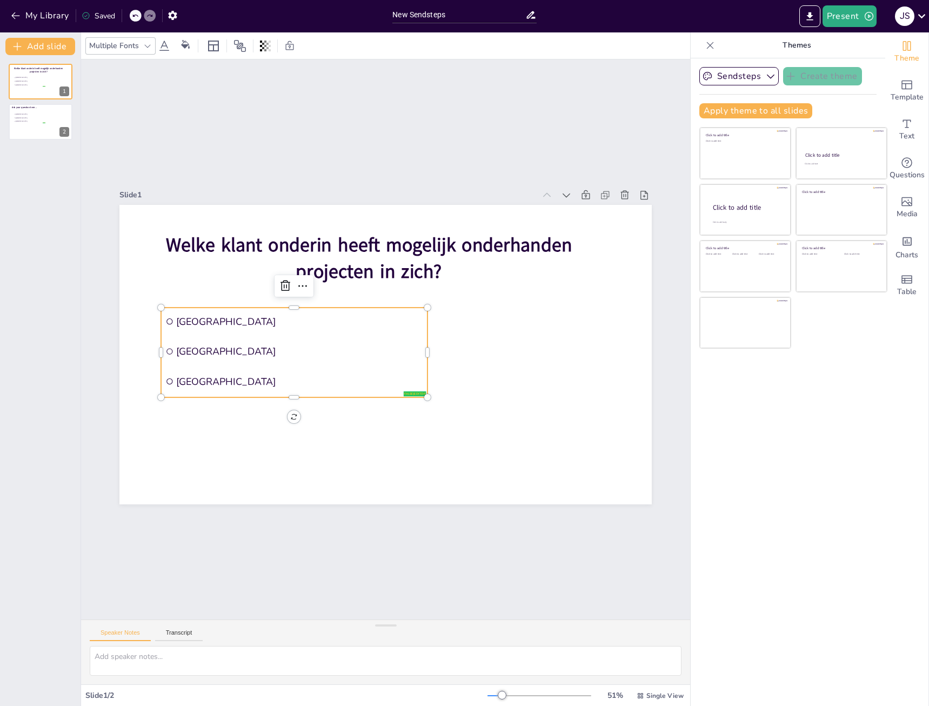
drag, startPoint x: 871, startPoint y: 436, endPoint x: 900, endPoint y: 216, distance: 222.4
click at [875, 430] on div "Sendsteps Create theme Apply theme to all slides Click to add title Click to ad…" at bounding box center [788, 381] width 195 height 647
click at [905, 93] on span "Template" at bounding box center [906, 97] width 33 height 12
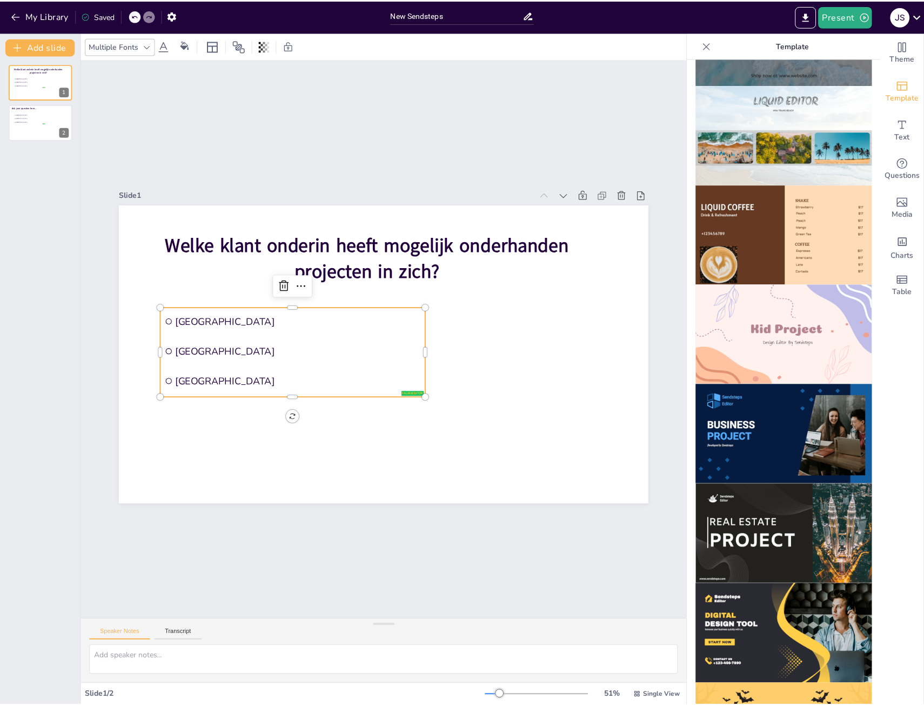
scroll to position [648, 0]
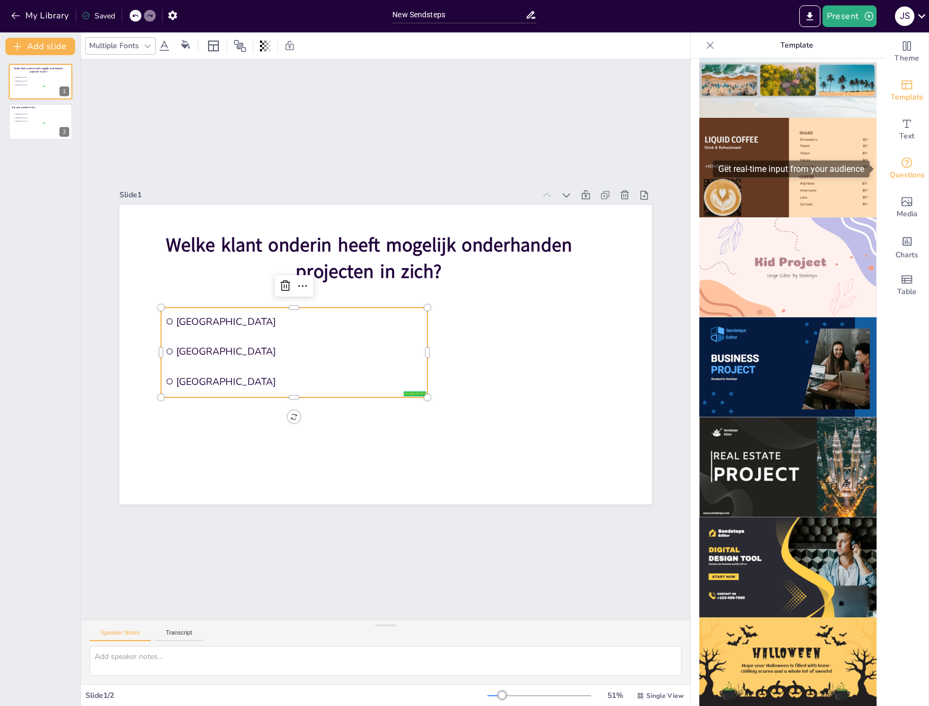
click at [898, 170] on span "Questions" at bounding box center [906, 175] width 35 height 12
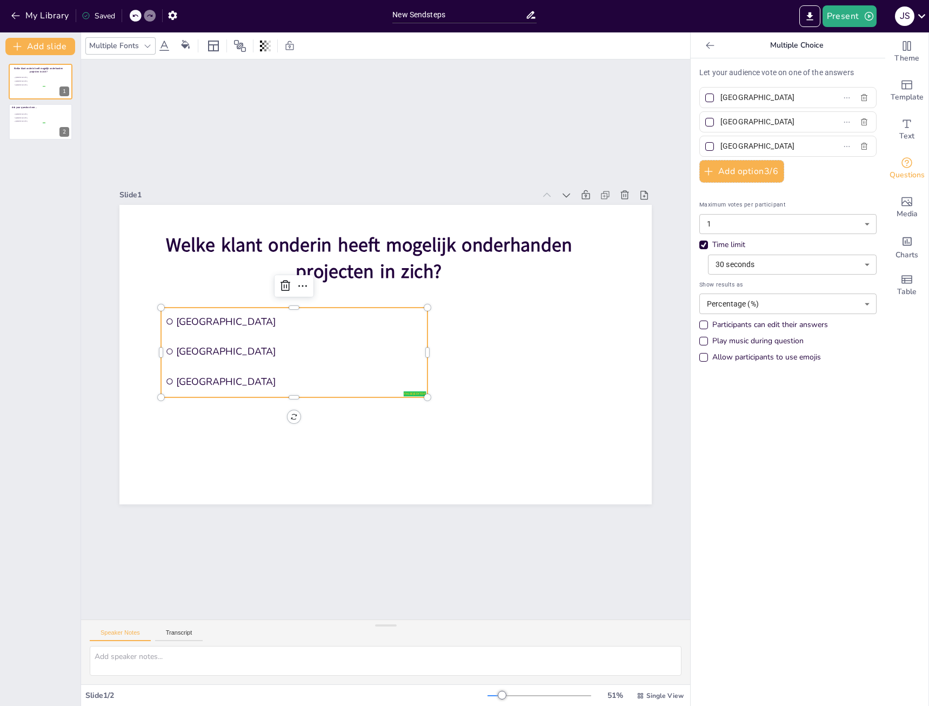
click at [841, 458] on div "Let your audience vote on one of the answers Amsterdam [GEOGRAPHIC_DATA] [GEOGR…" at bounding box center [788, 381] width 195 height 647
